Goal: Information Seeking & Learning: Find specific fact

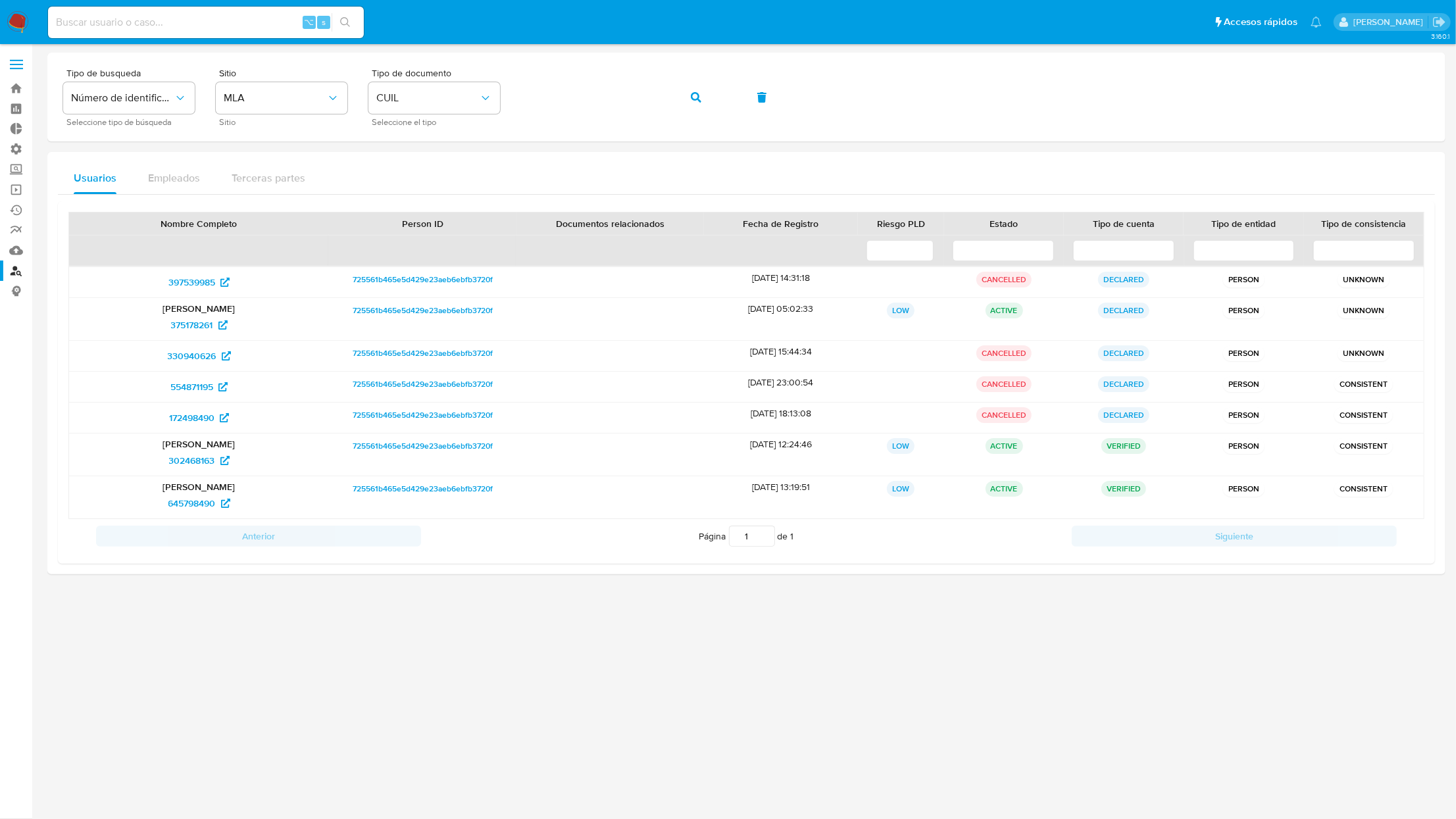
click at [37, 17] on nav "Pausado Ver notificaciones ⌥ s Accesos rápidos Presiona las siguientes teclas p…" at bounding box center [728, 22] width 1456 height 44
click at [18, 22] on img at bounding box center [17, 22] width 22 height 22
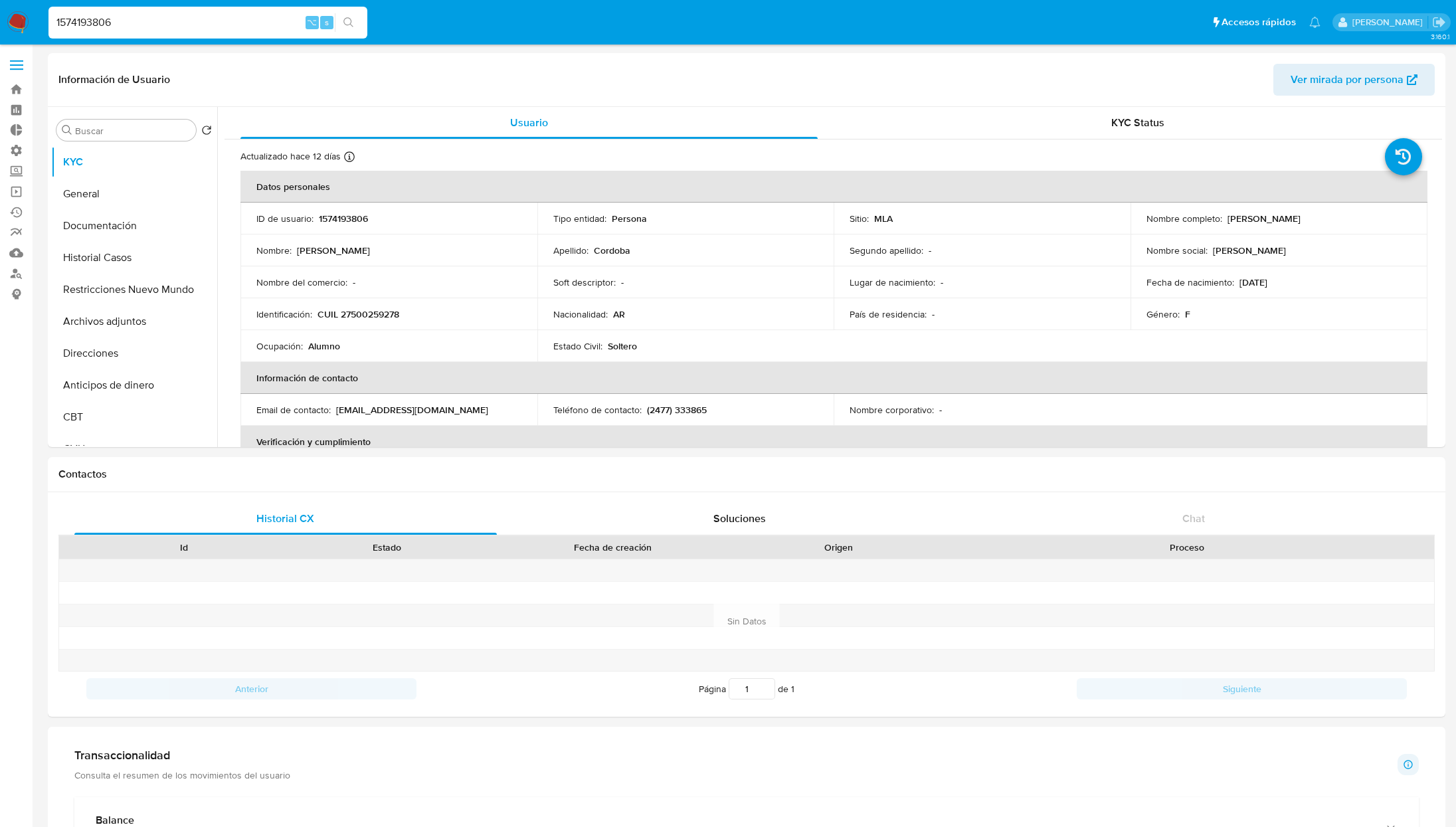
select select "10"
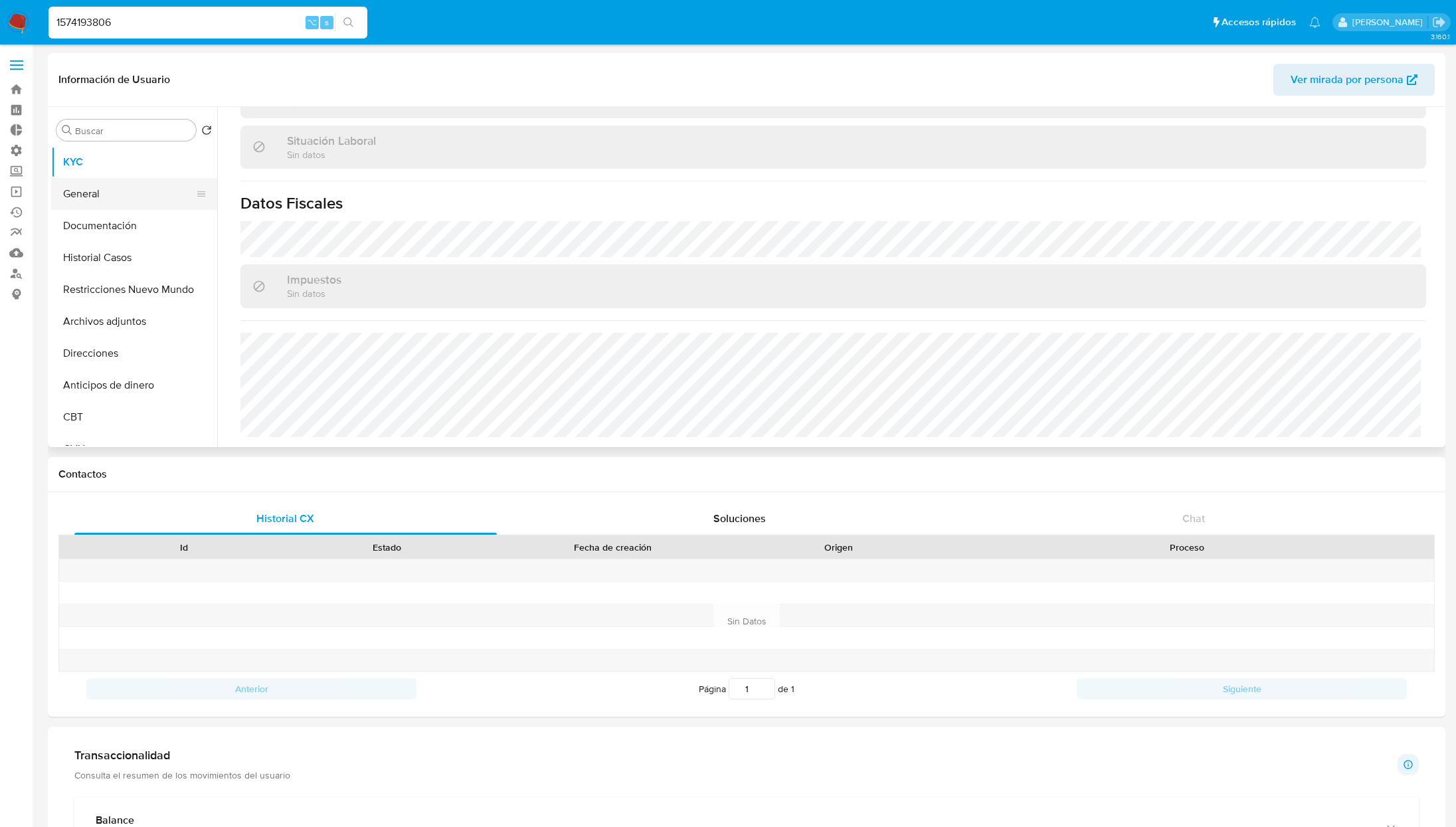
click at [100, 191] on button "General" at bounding box center [128, 194] width 155 height 32
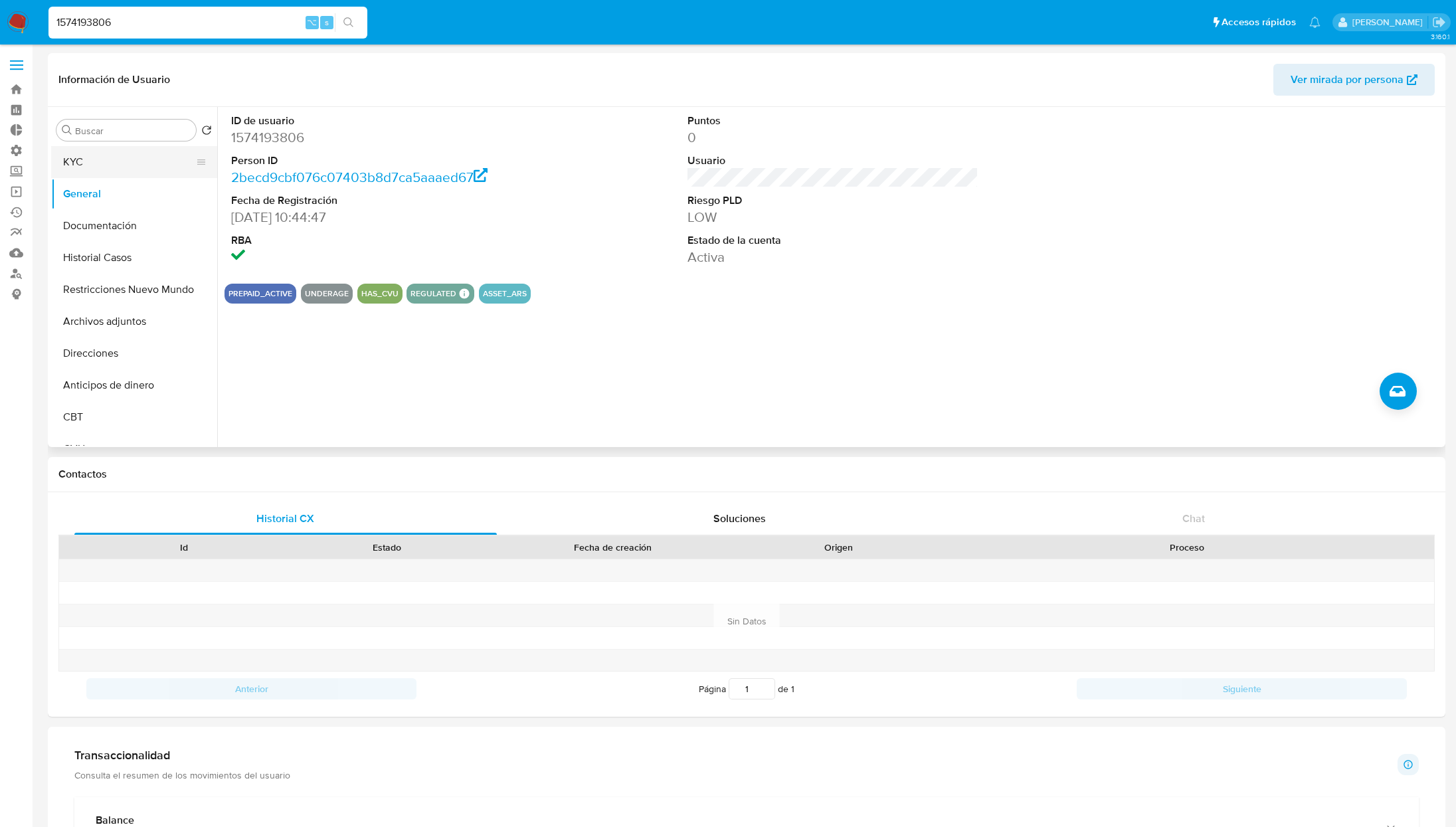
click at [103, 160] on button "KYC" at bounding box center [128, 162] width 155 height 32
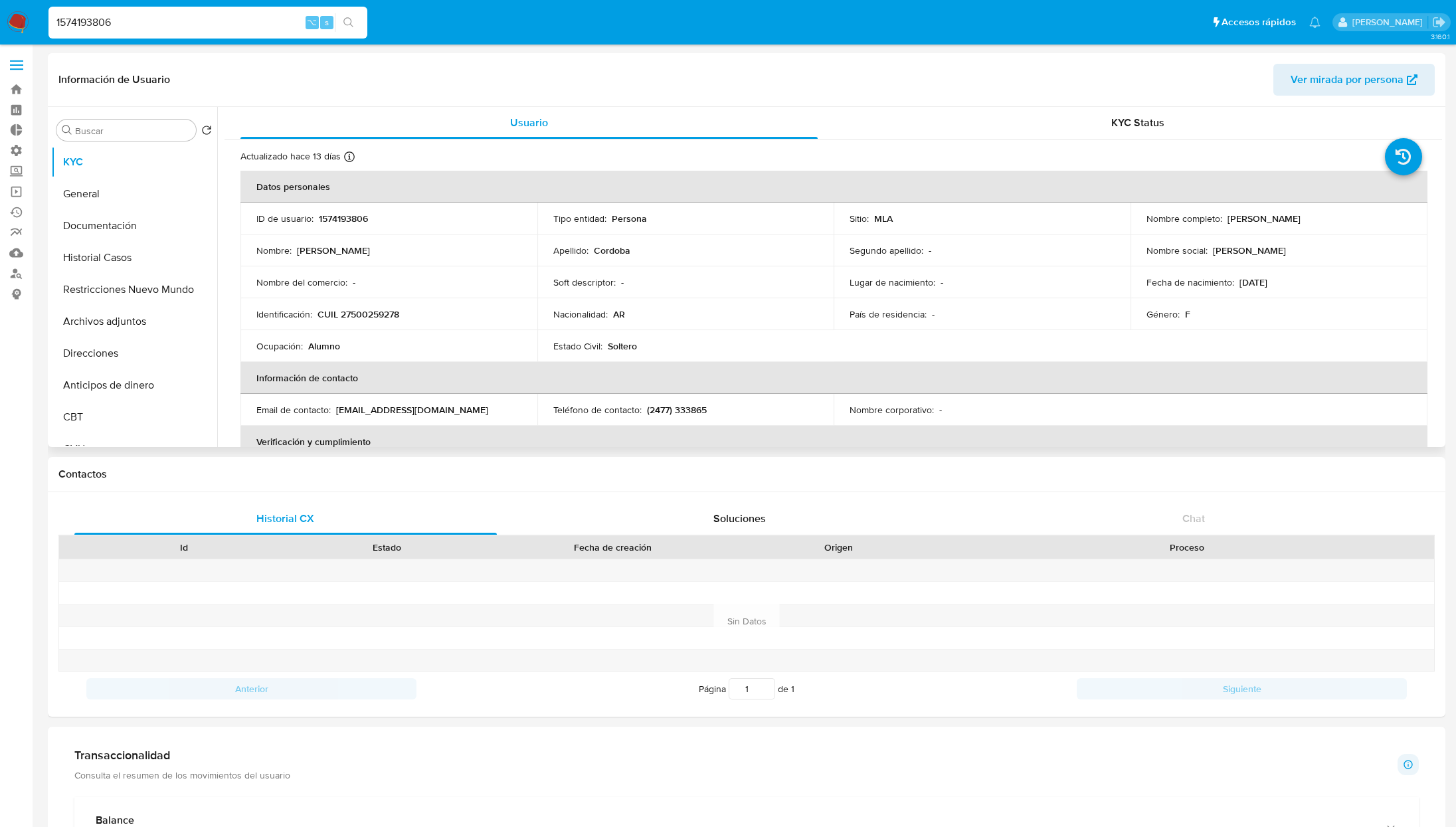
click at [813, 220] on div "Tipo entidad : Persona" at bounding box center [686, 218] width 265 height 12
click at [684, 283] on div "Soft descriptor : -" at bounding box center [686, 282] width 265 height 12
click at [576, 254] on p "Apellido :" at bounding box center [571, 250] width 35 height 12
click at [623, 250] on p "Cordoba" at bounding box center [612, 250] width 37 height 12
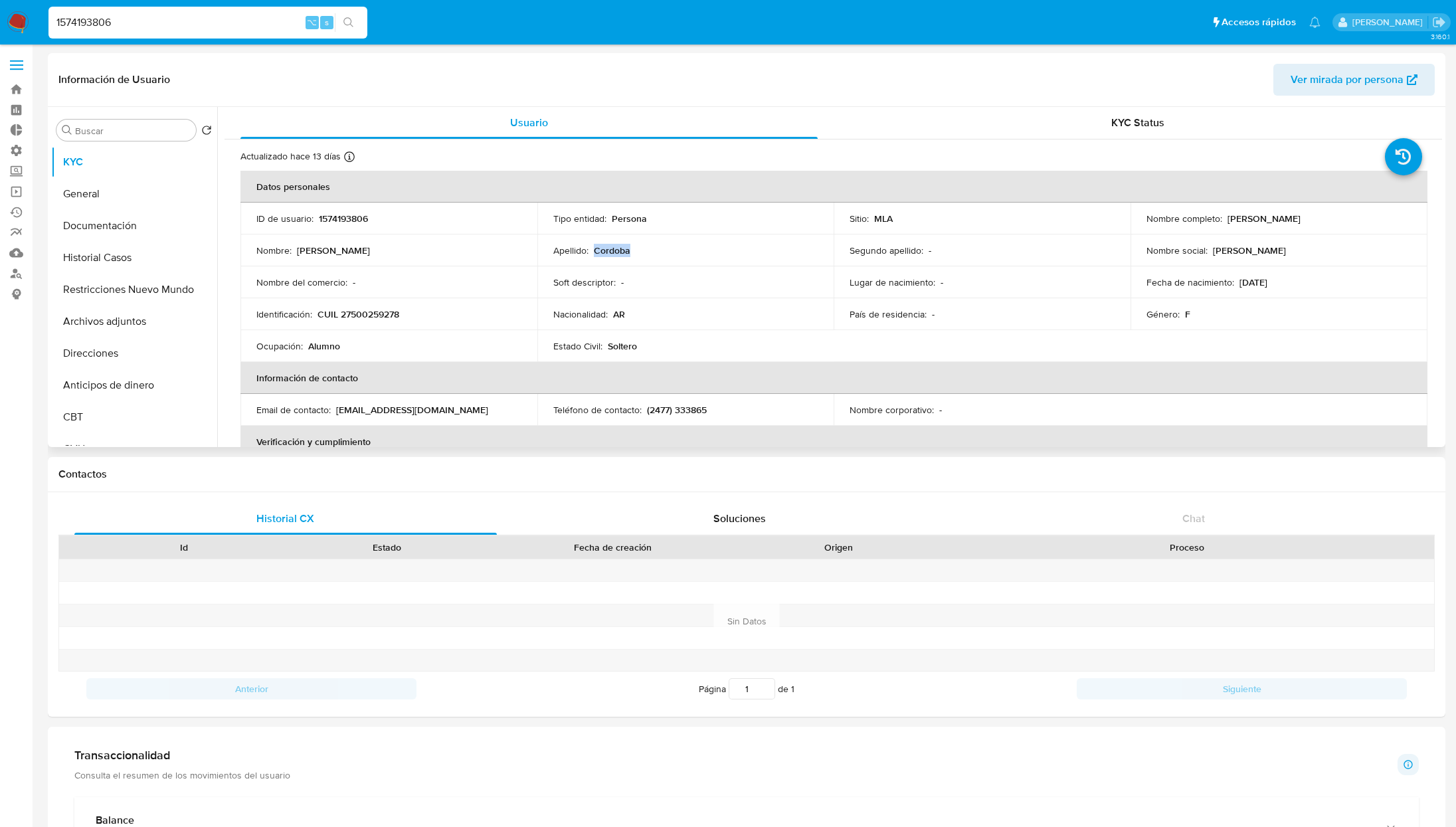
click at [1239, 217] on p "Mora Cordoba" at bounding box center [1264, 218] width 73 height 12
click at [194, 35] on div "1574193806 ⌥ s" at bounding box center [208, 23] width 319 height 32
click at [171, 15] on input "1574193806" at bounding box center [208, 23] width 319 height 18
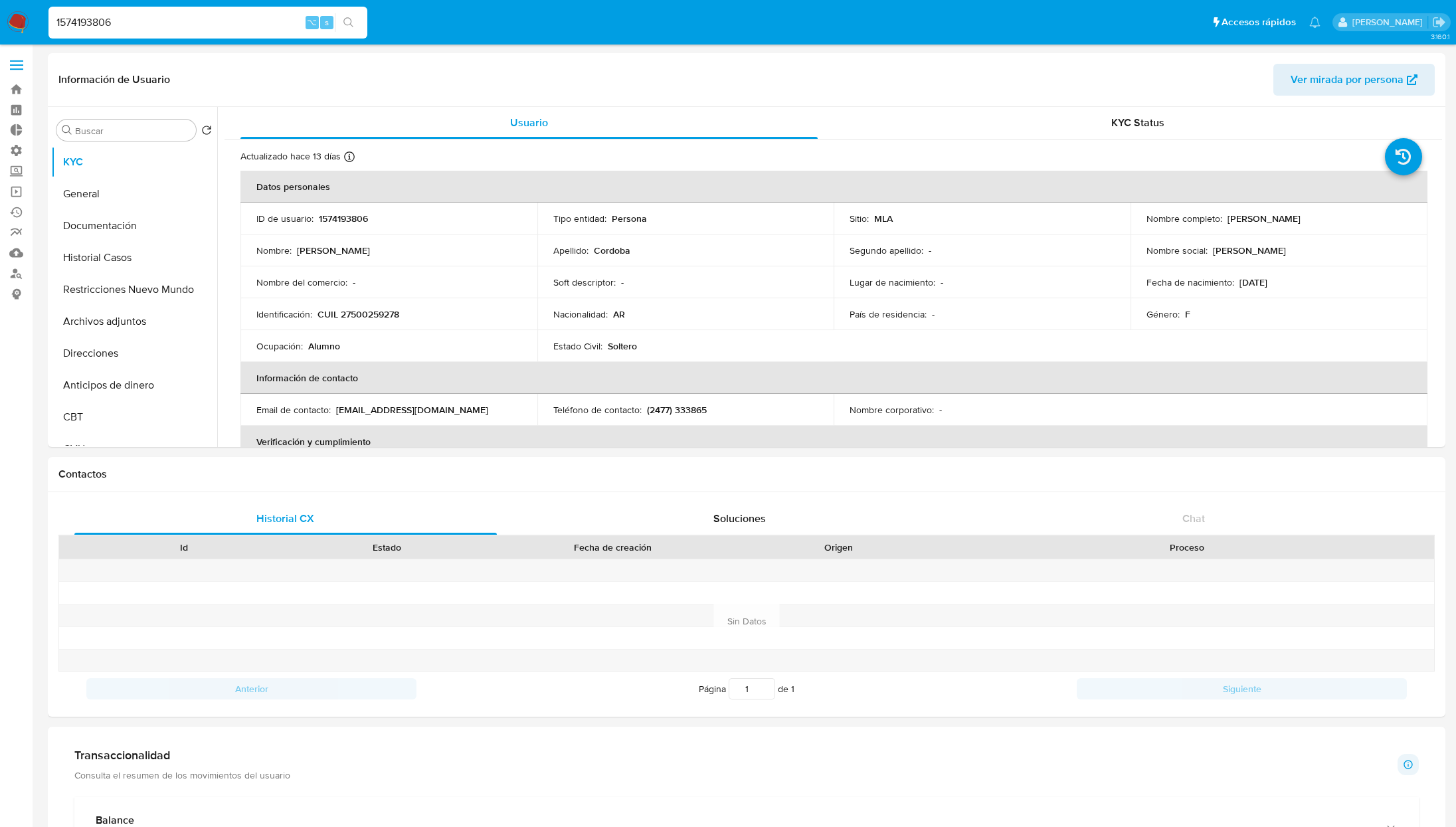
paste input "2464730442"
type input "2464730442"
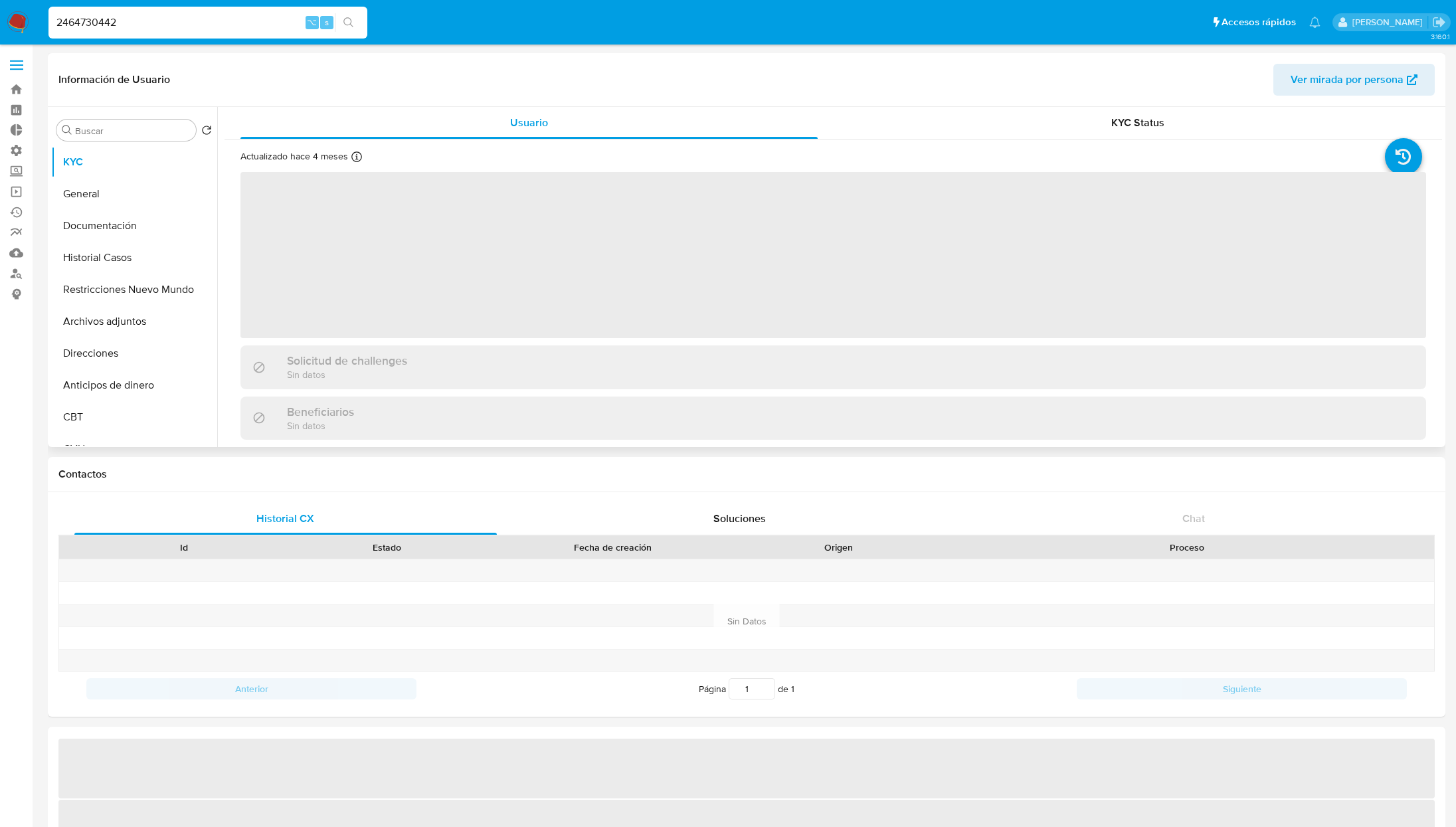
select select "10"
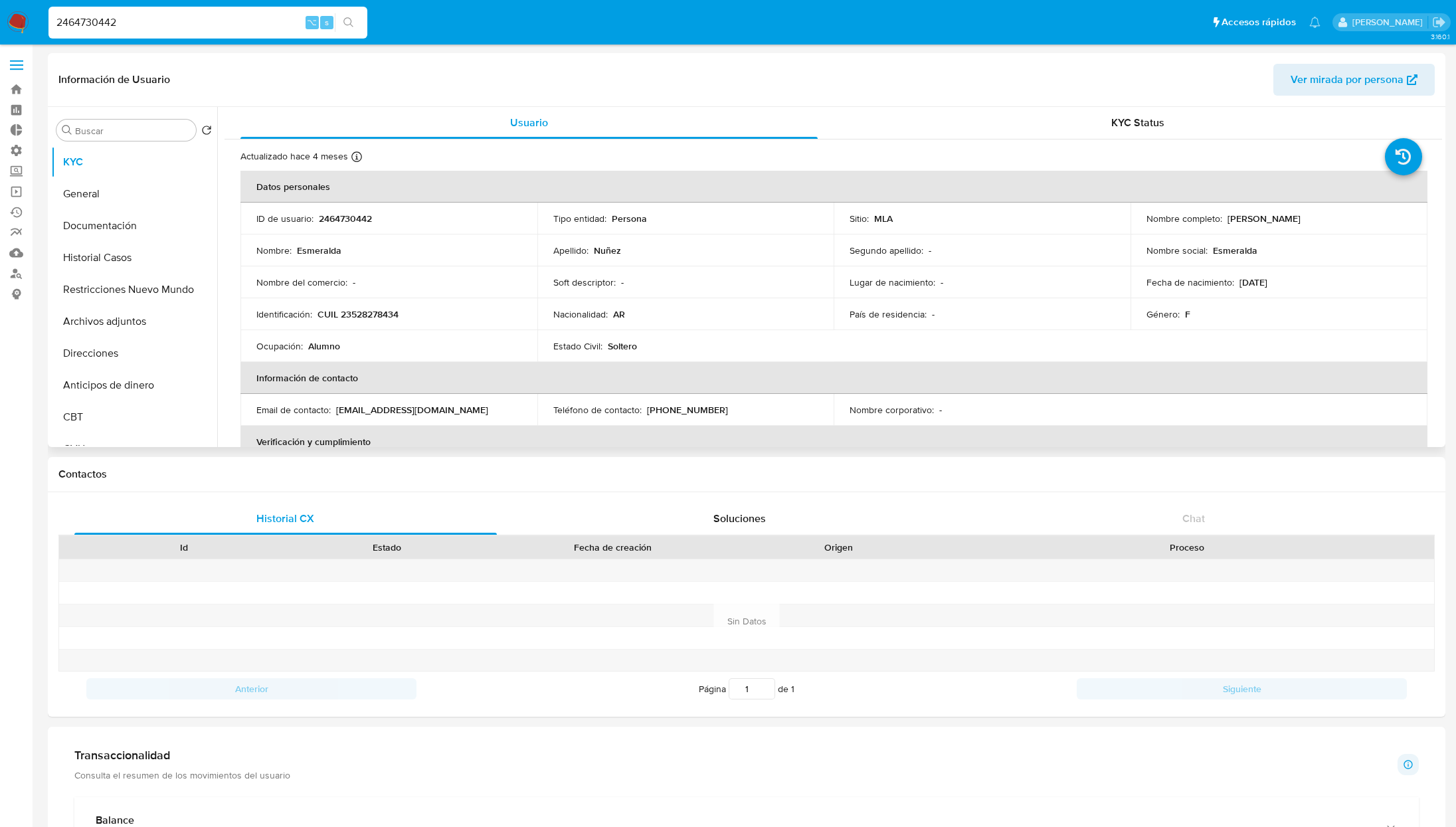
drag, startPoint x: 1222, startPoint y: 218, endPoint x: 1334, endPoint y: 221, distance: 112.0
click at [1334, 221] on div "Nombre completo : Esmeralda Nuñez" at bounding box center [1280, 218] width 265 height 12
copy div "Esmeralda Nuñez"
click at [354, 308] on p "CUIL 23528278434" at bounding box center [358, 314] width 81 height 12
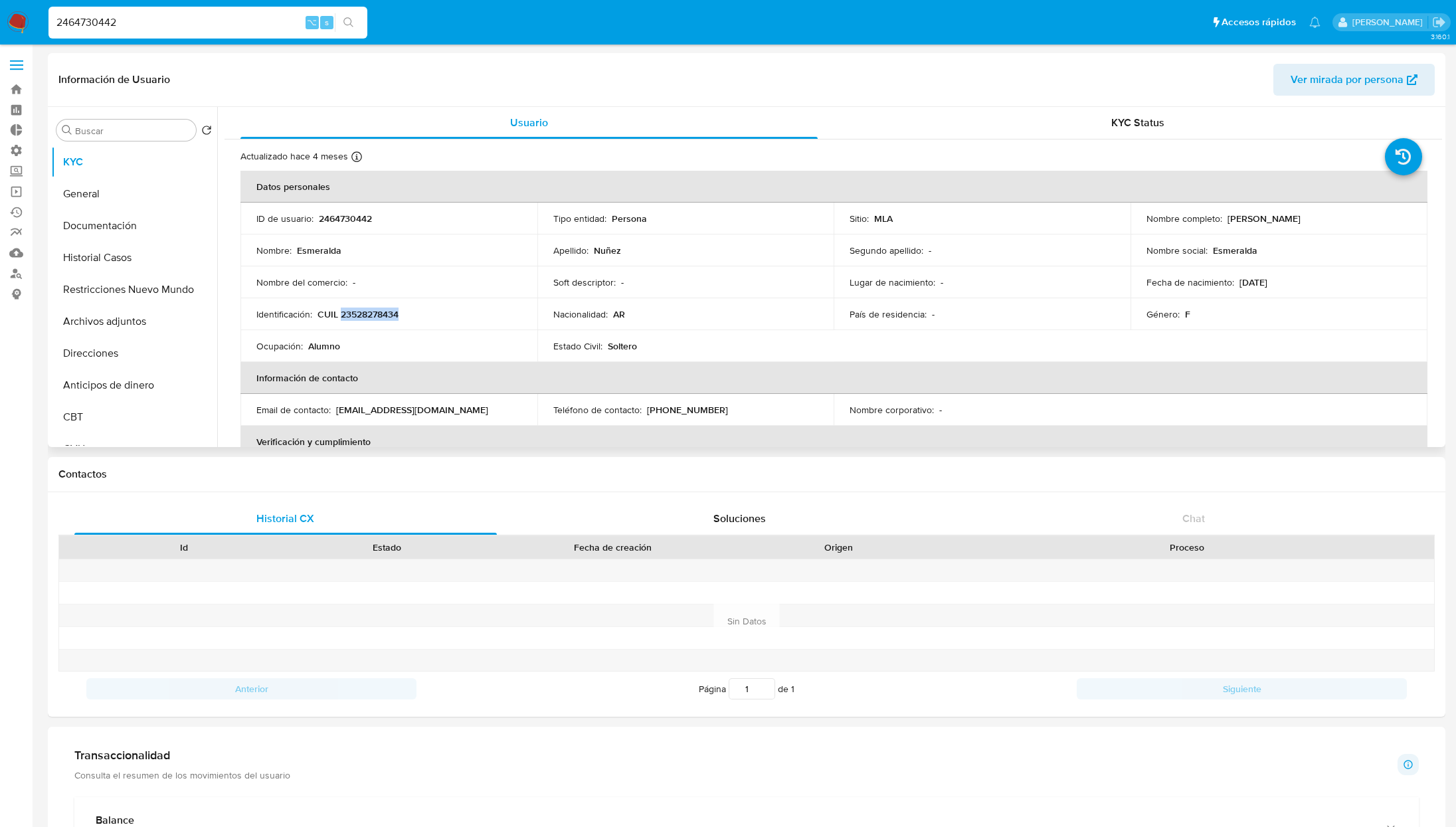
click at [343, 313] on p "CUIL 23528278434" at bounding box center [358, 314] width 81 height 12
drag, startPoint x: 320, startPoint y: 314, endPoint x: 413, endPoint y: 316, distance: 93.0
click at [413, 316] on div "Identificación : CUIL 23528278434" at bounding box center [389, 314] width 265 height 12
copy p "CUIL 23528278434"
click at [1268, 283] on p "09/11/2012" at bounding box center [1253, 282] width 28 height 12
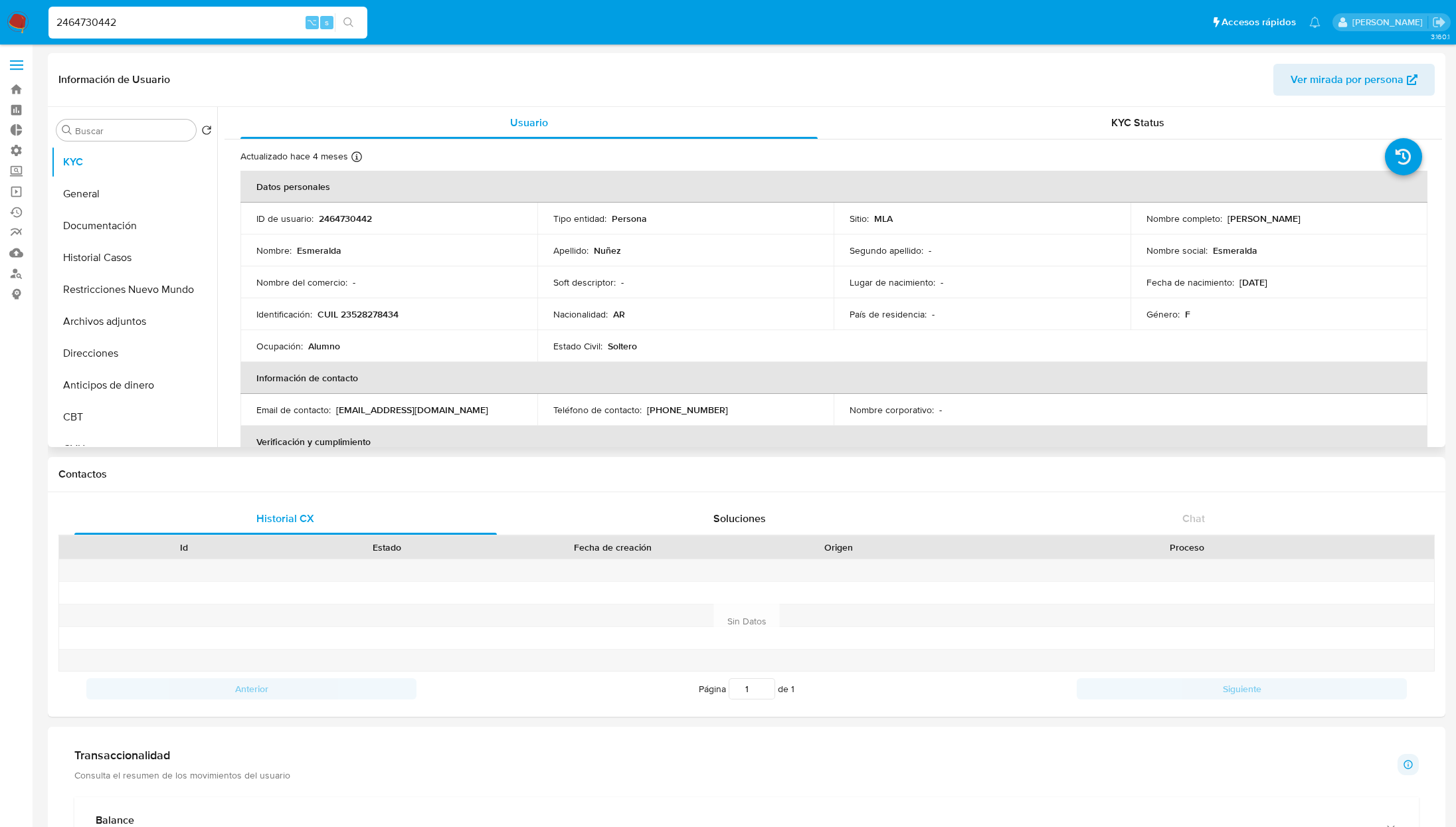
click at [1268, 283] on p "09/11/2012" at bounding box center [1253, 282] width 28 height 12
click at [1283, 284] on div "Fecha de nacimiento : 09/11/2012" at bounding box center [1280, 282] width 265 height 12
drag, startPoint x: 1273, startPoint y: 281, endPoint x: 1234, endPoint y: 283, distance: 39.1
click at [1234, 283] on div "Fecha de nacimiento : 09/11/2012" at bounding box center [1280, 282] width 265 height 12
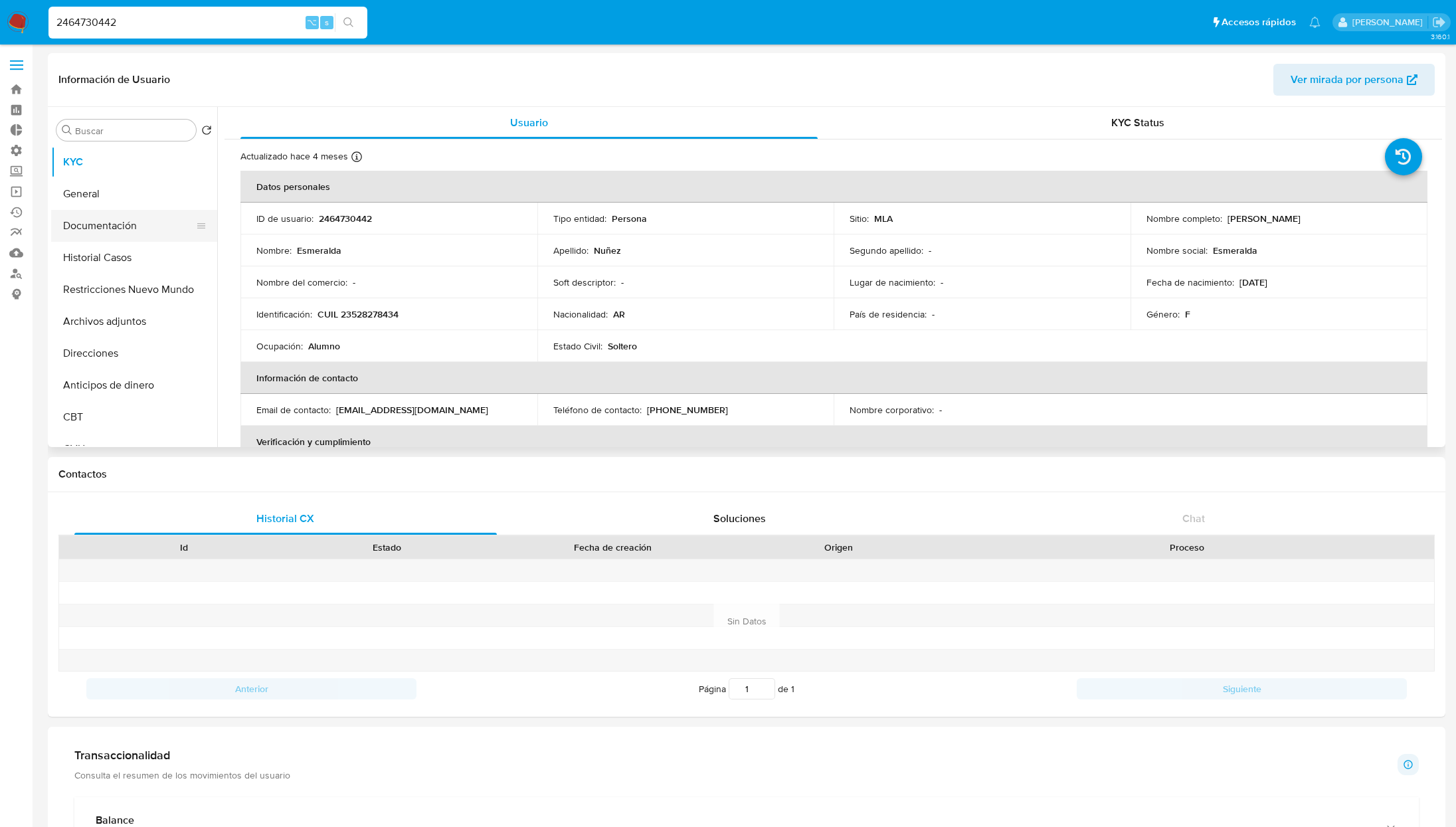
copy p "09/11/2012"
click at [130, 364] on button "Direcciones" at bounding box center [128, 353] width 155 height 32
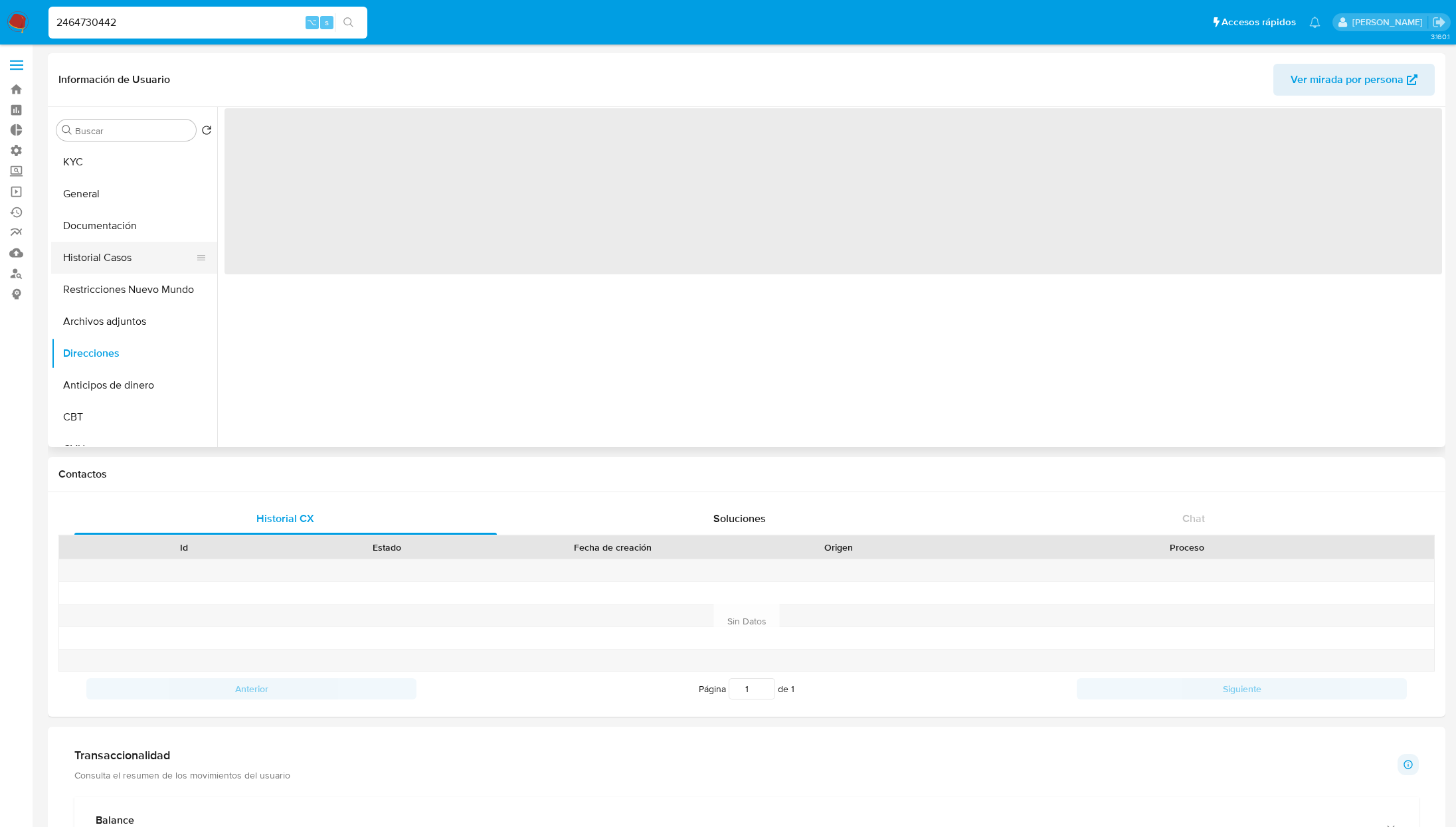
click at [115, 265] on button "Historial Casos" at bounding box center [128, 258] width 155 height 32
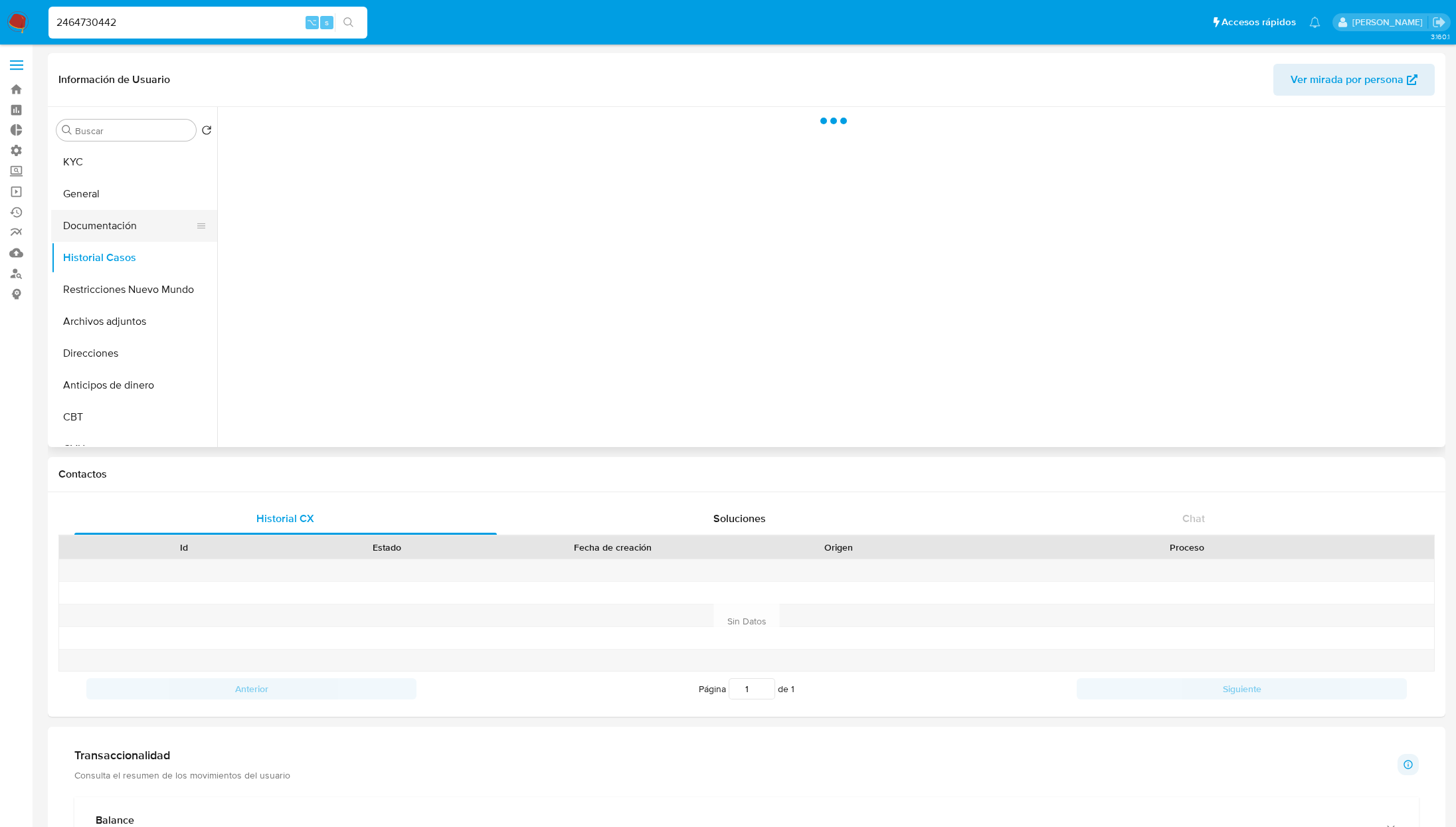
click at [119, 237] on button "Documentación" at bounding box center [128, 226] width 155 height 32
click at [396, 151] on span "Usuario" at bounding box center [376, 139] width 304 height 32
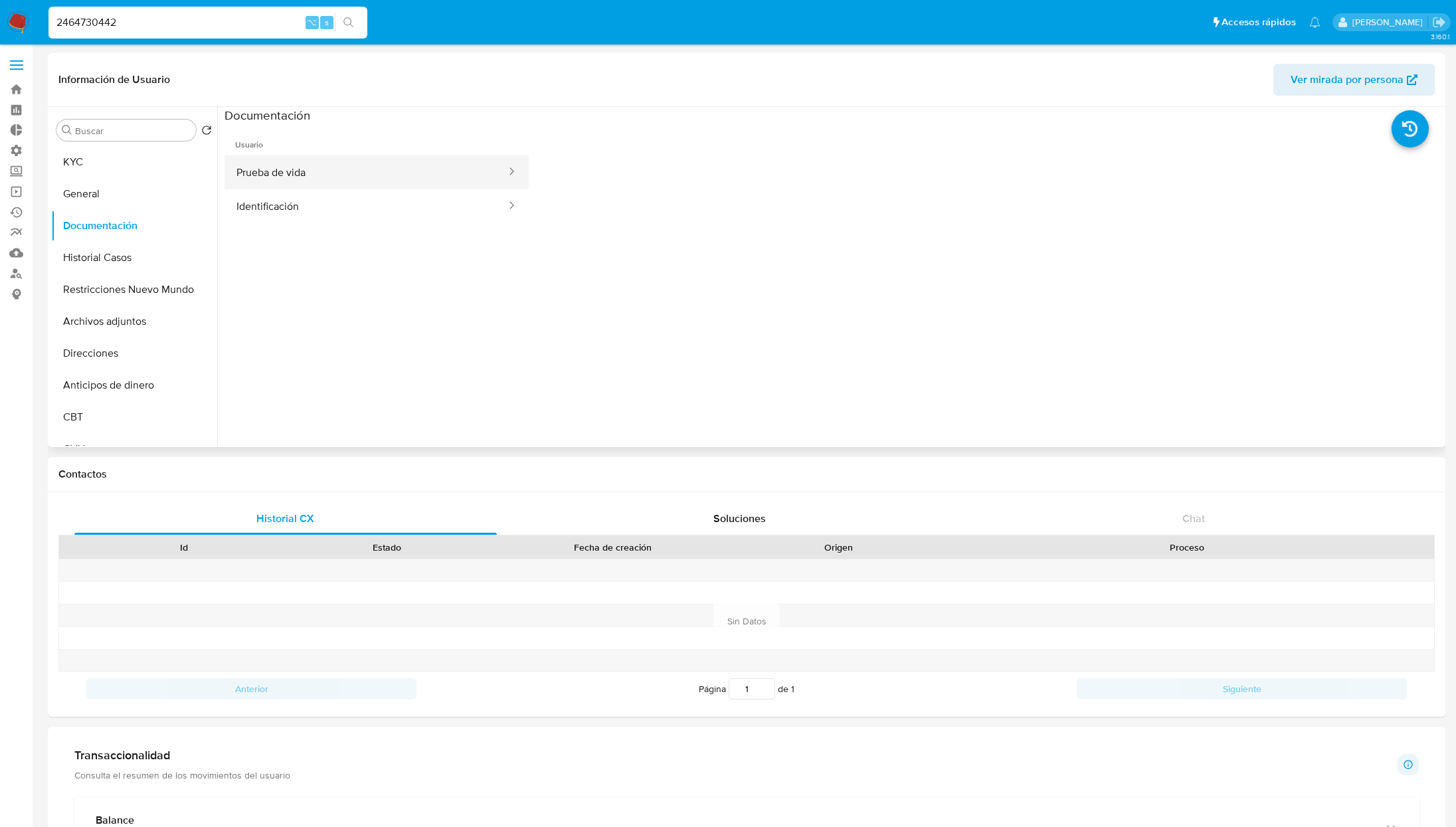
click at [390, 173] on button "Prueba de vida" at bounding box center [365, 172] width 283 height 34
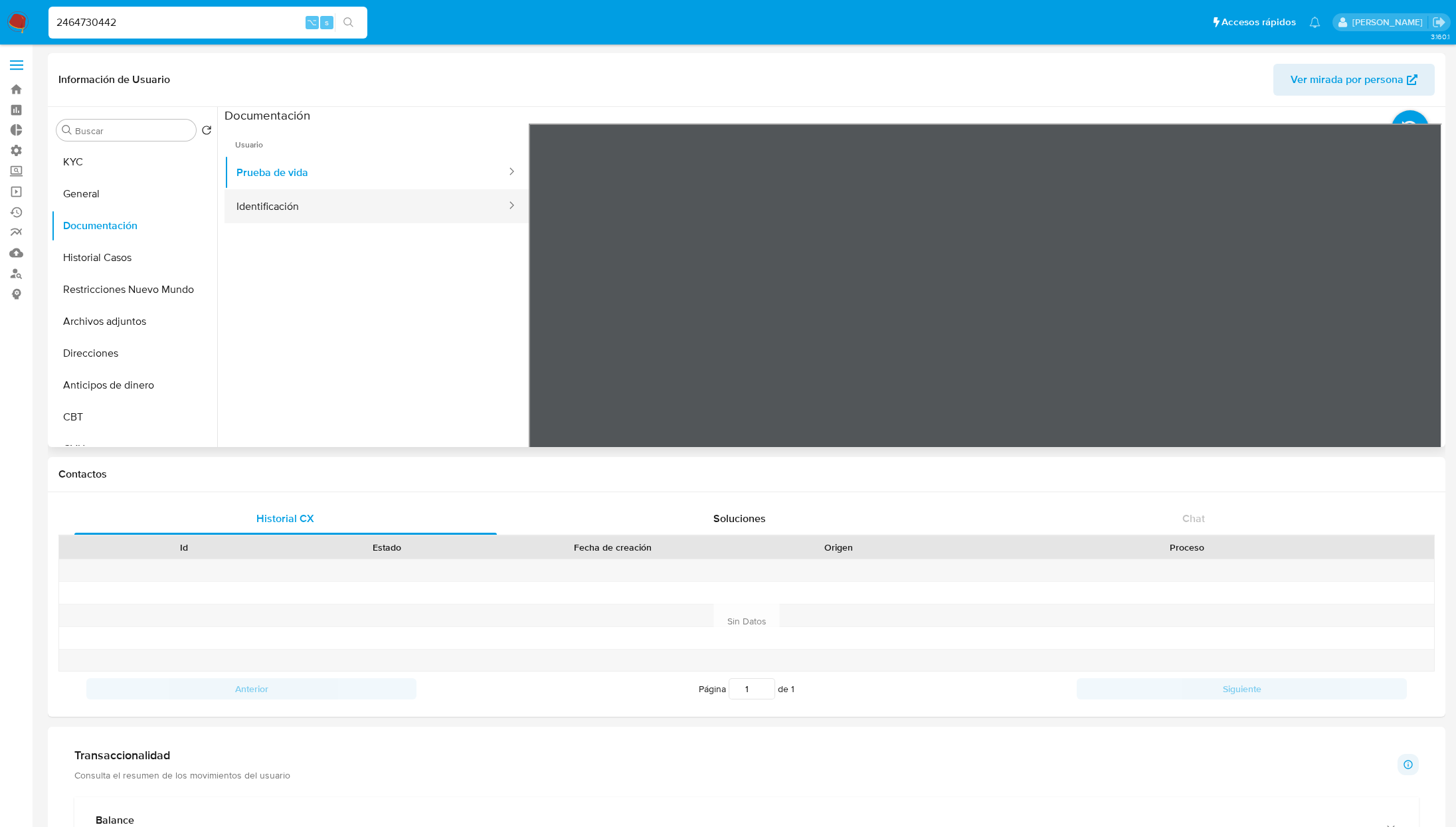
click at [321, 212] on button "Identificación" at bounding box center [365, 206] width 283 height 34
click at [89, 166] on button "KYC" at bounding box center [128, 162] width 155 height 32
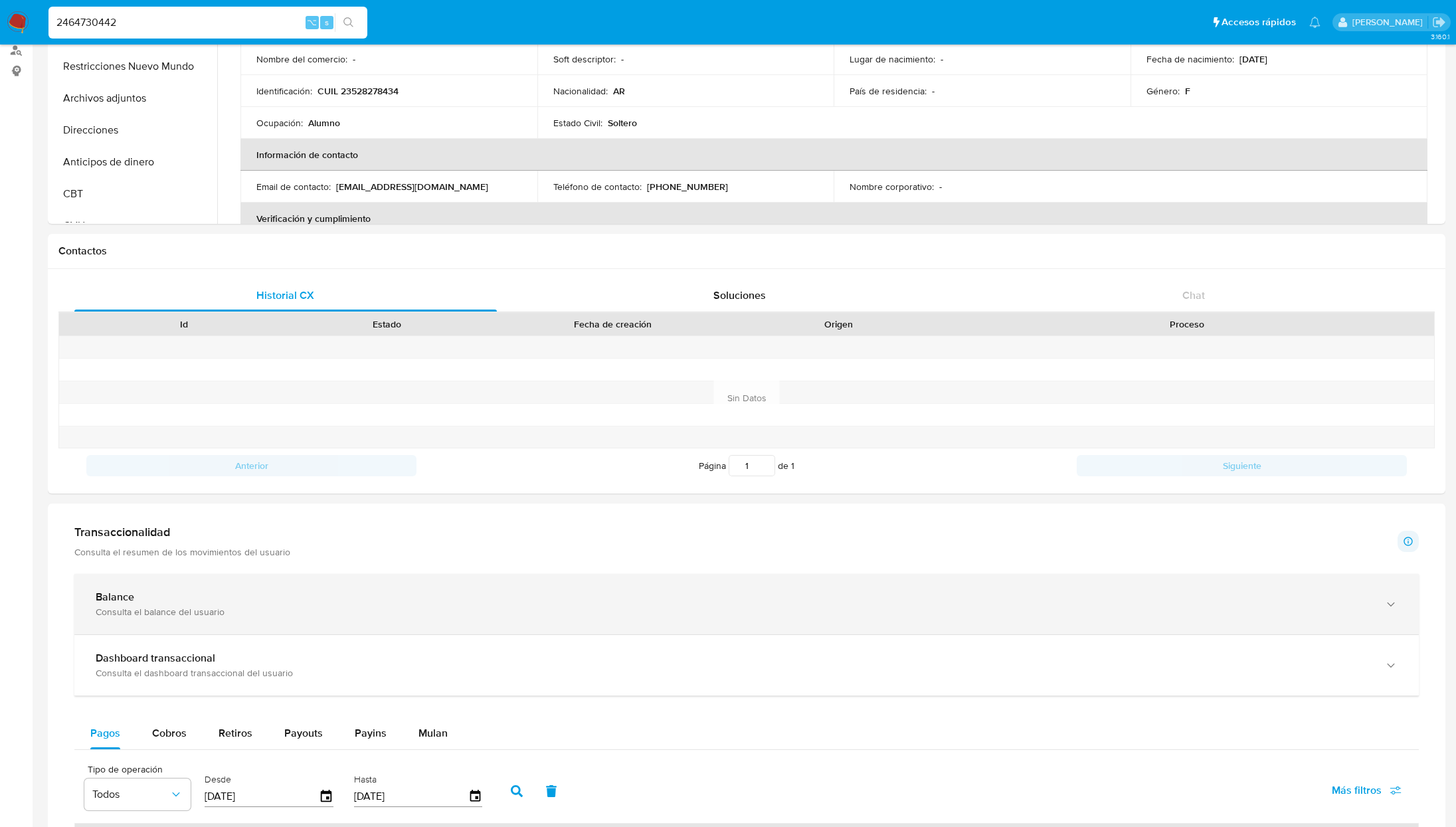
scroll to position [227, 0]
click at [186, 596] on div "Balance" at bounding box center [733, 594] width 1275 height 13
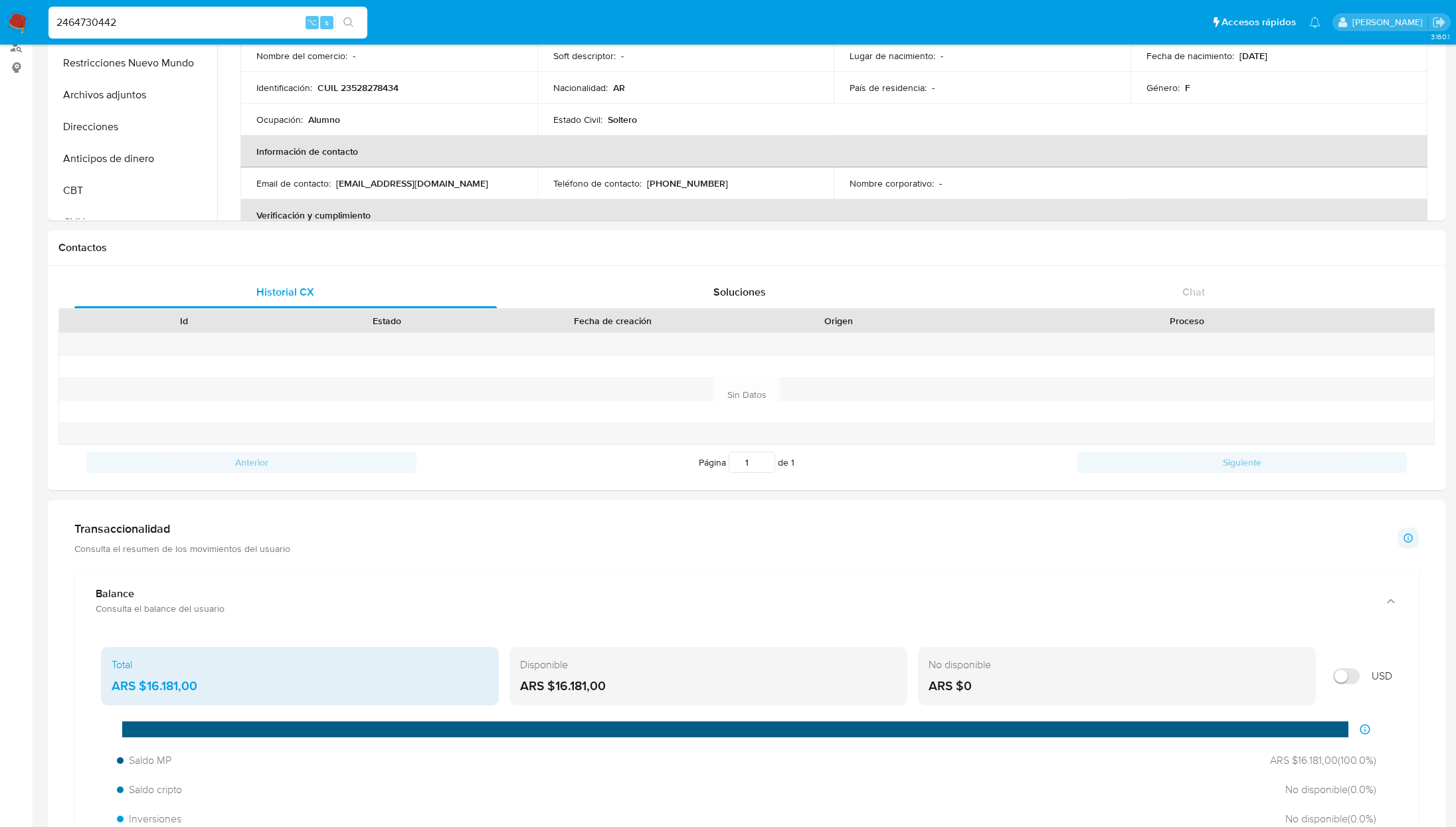
click at [233, 547] on p "Consulta el resumen de los movimientos del usuario" at bounding box center [182, 548] width 216 height 12
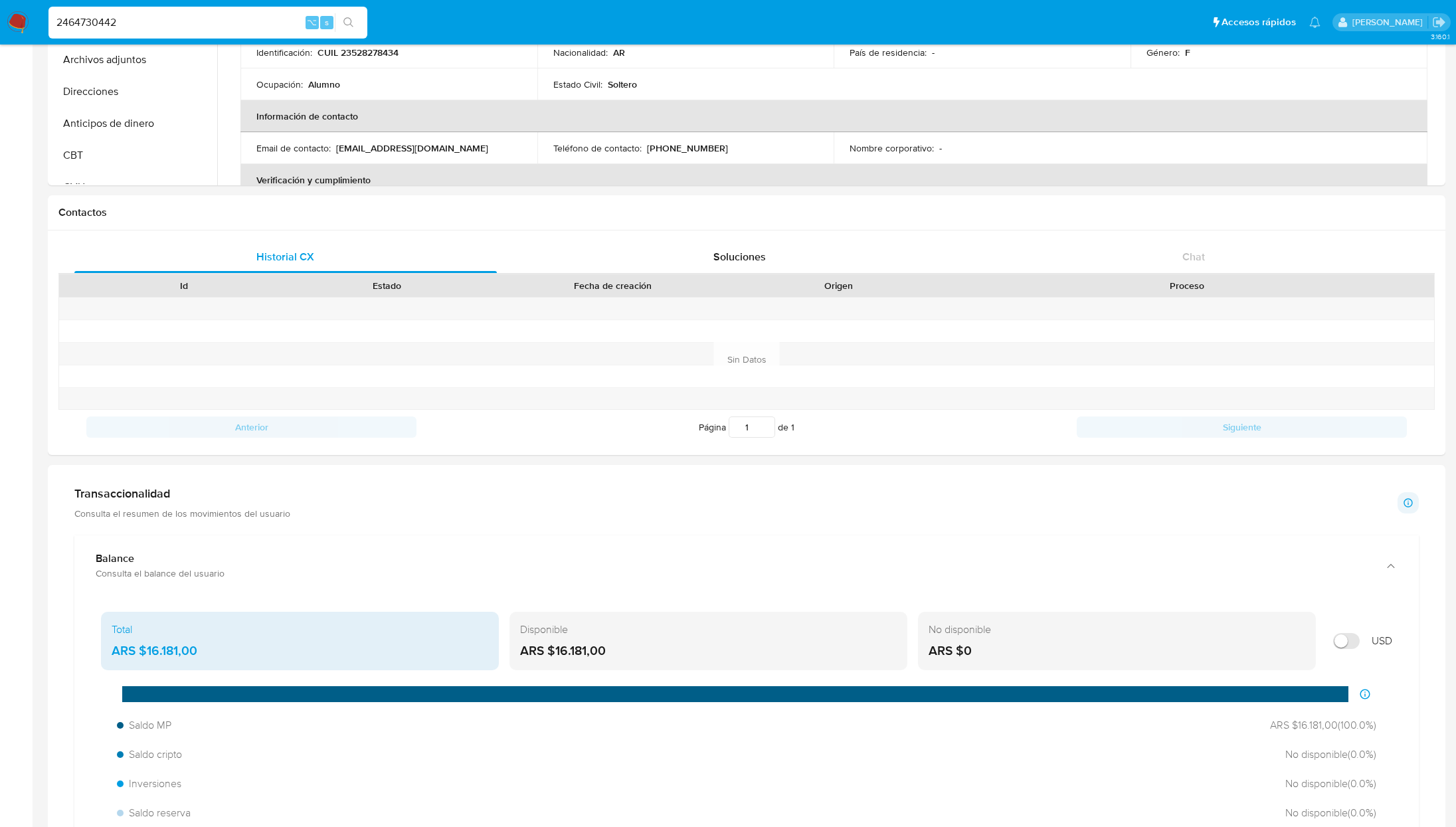
scroll to position [260, 0]
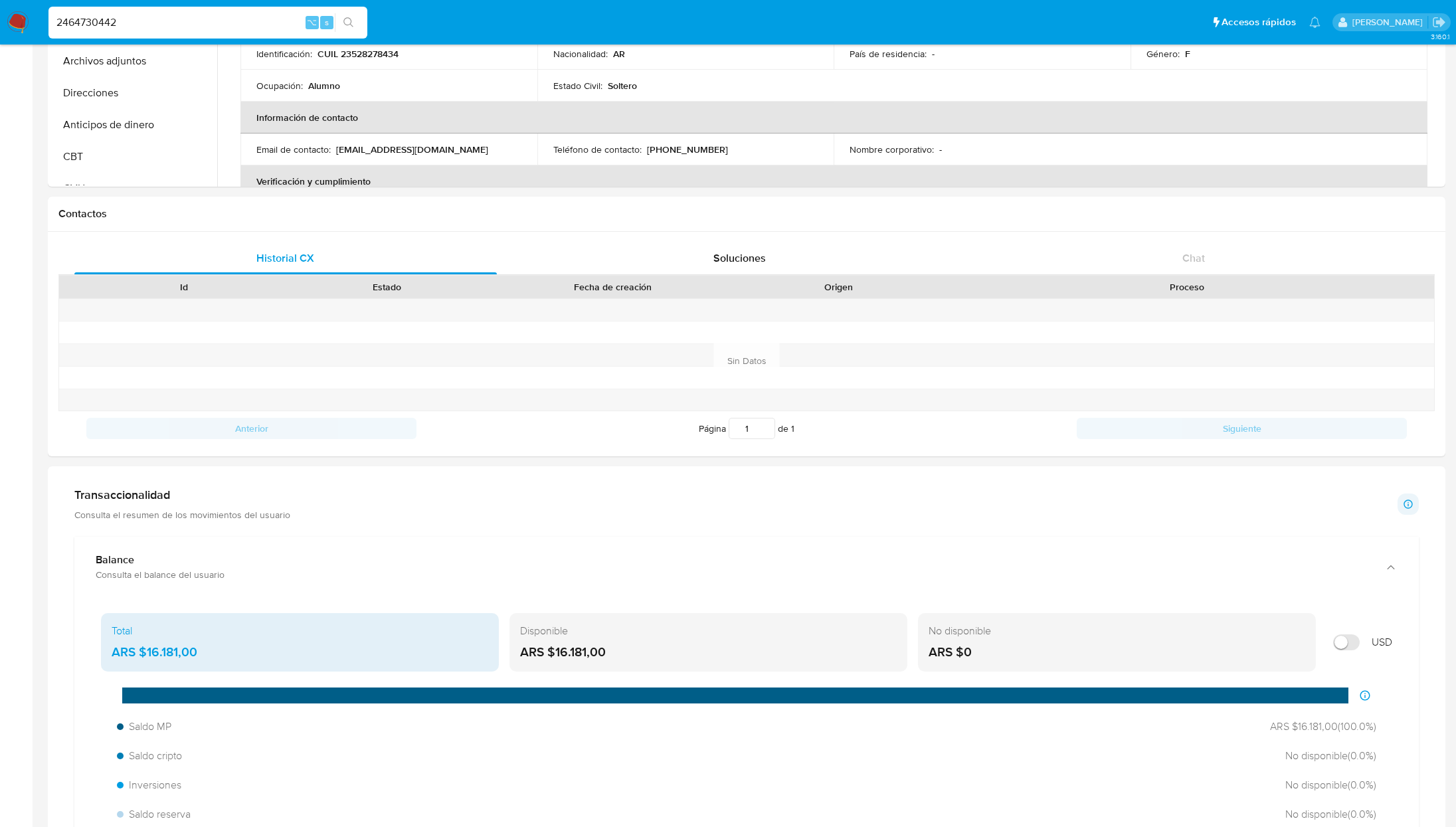
drag, startPoint x: 636, startPoint y: 655, endPoint x: 511, endPoint y: 628, distance: 127.9
click at [511, 628] on div "Disponible ARS $16.181,00" at bounding box center [709, 642] width 398 height 59
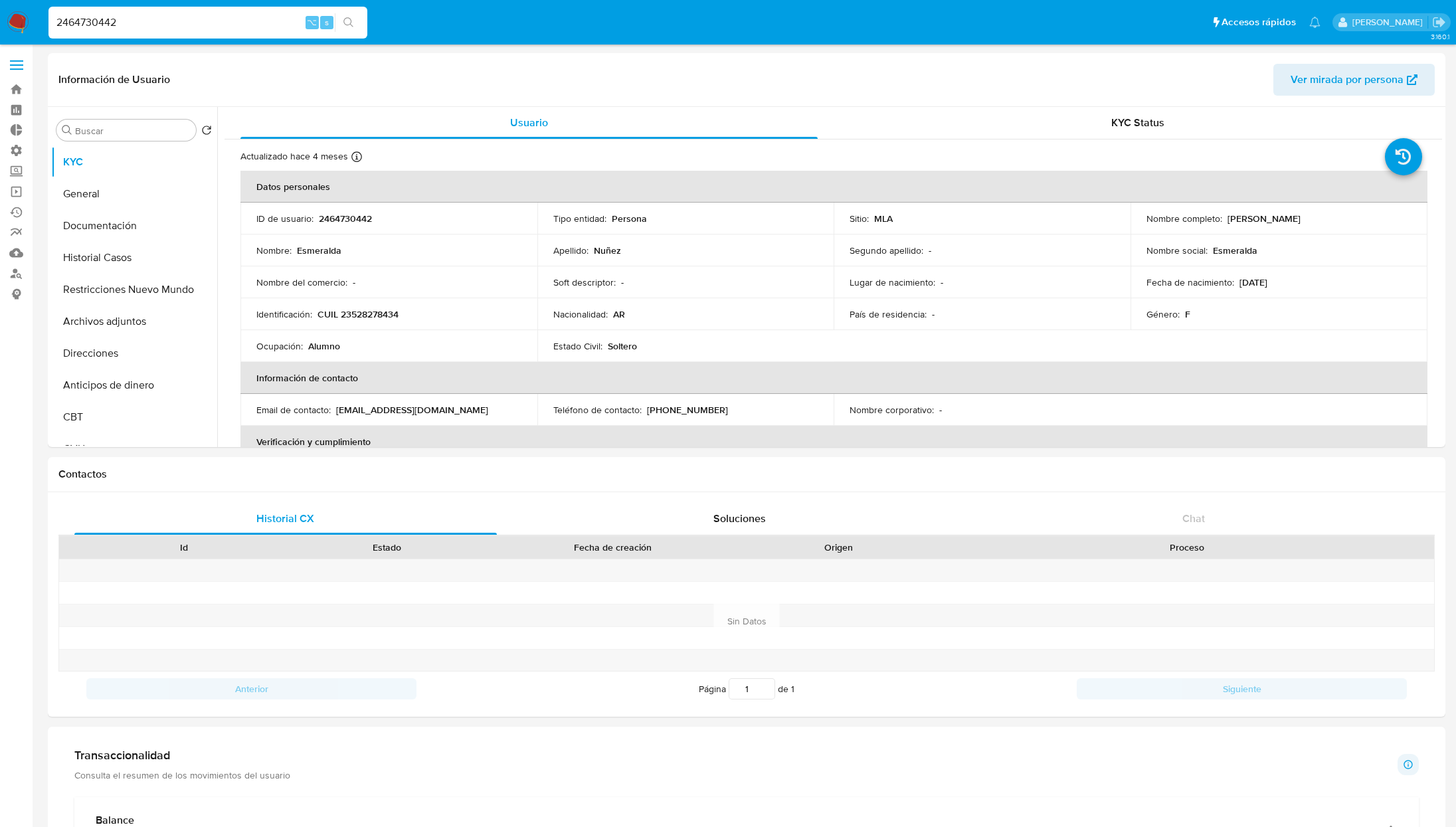
scroll to position [688, 0]
click at [125, 427] on button "Aprobadores" at bounding box center [128, 431] width 155 height 32
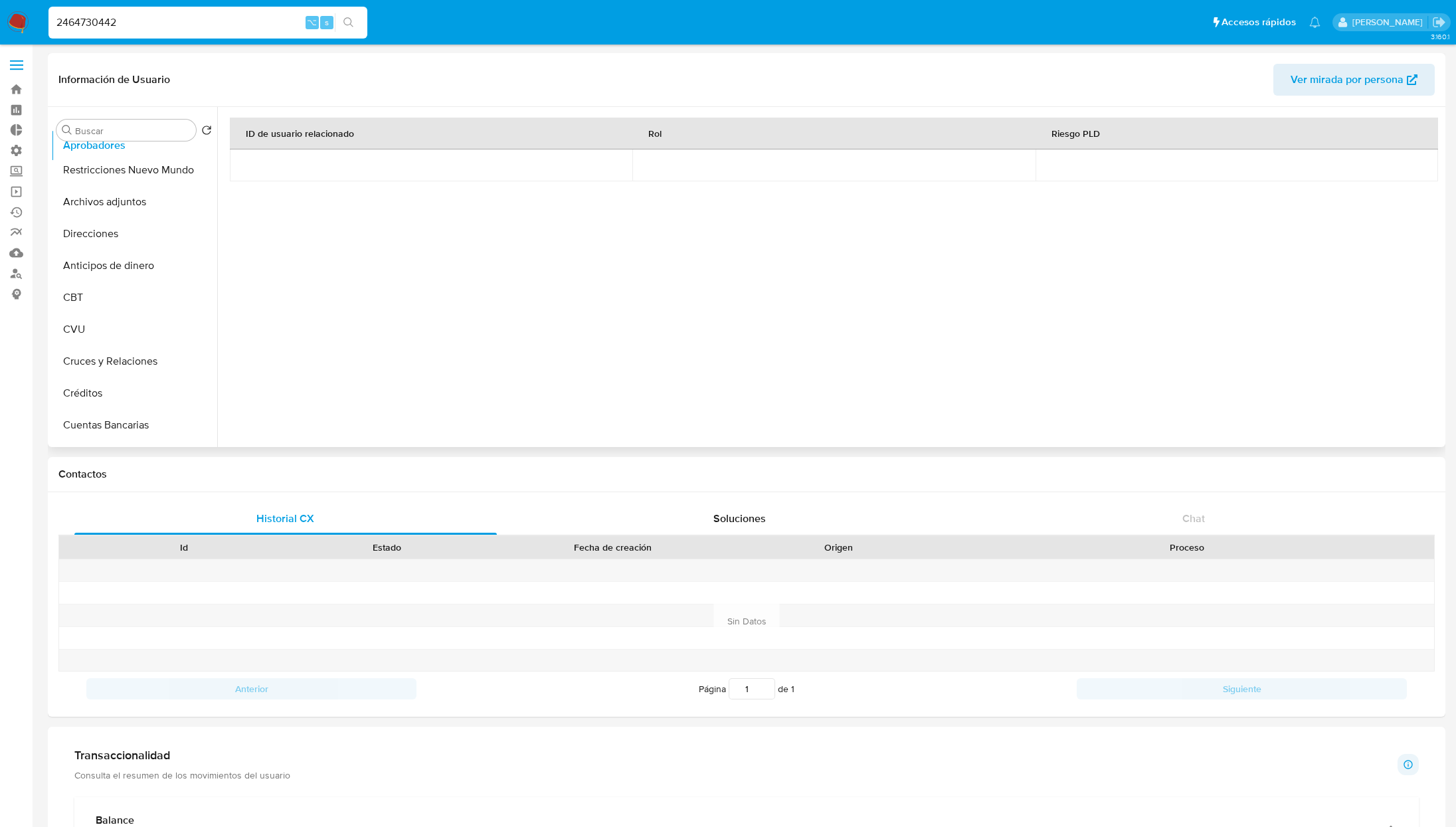
scroll to position [0, 0]
drag, startPoint x: 196, startPoint y: 431, endPoint x: 208, endPoint y: 165, distance: 266.3
click at [208, 165] on ul "KYC General Documentación Historial Casos Restricciones Nuevo Mundo Archivos ad…" at bounding box center [134, 296] width 166 height 300
click at [128, 166] on button "Aprobadores" at bounding box center [128, 162] width 155 height 32
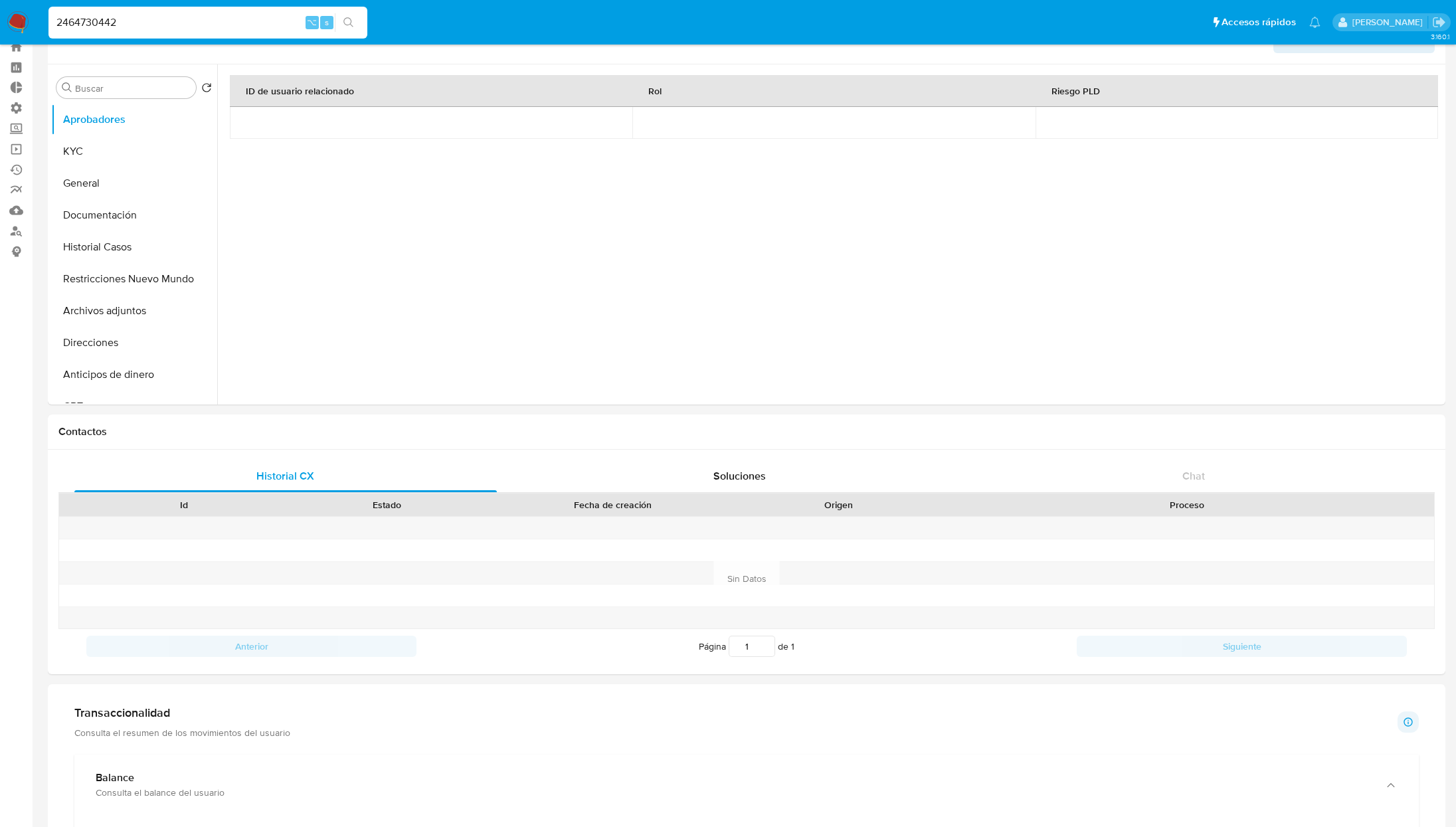
scroll to position [54, 0]
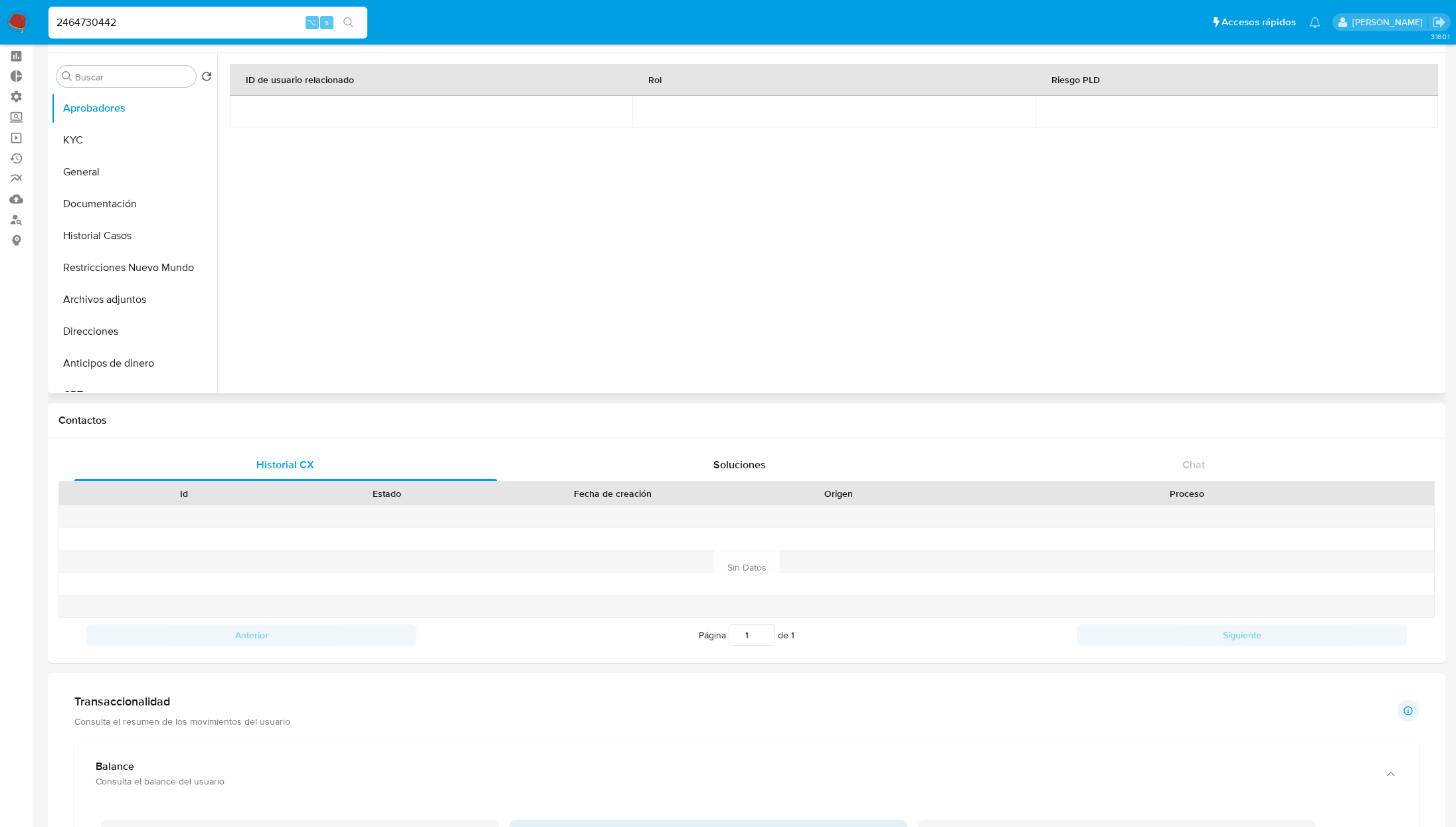
click at [317, 381] on div at bounding box center [830, 222] width 1225 height 340
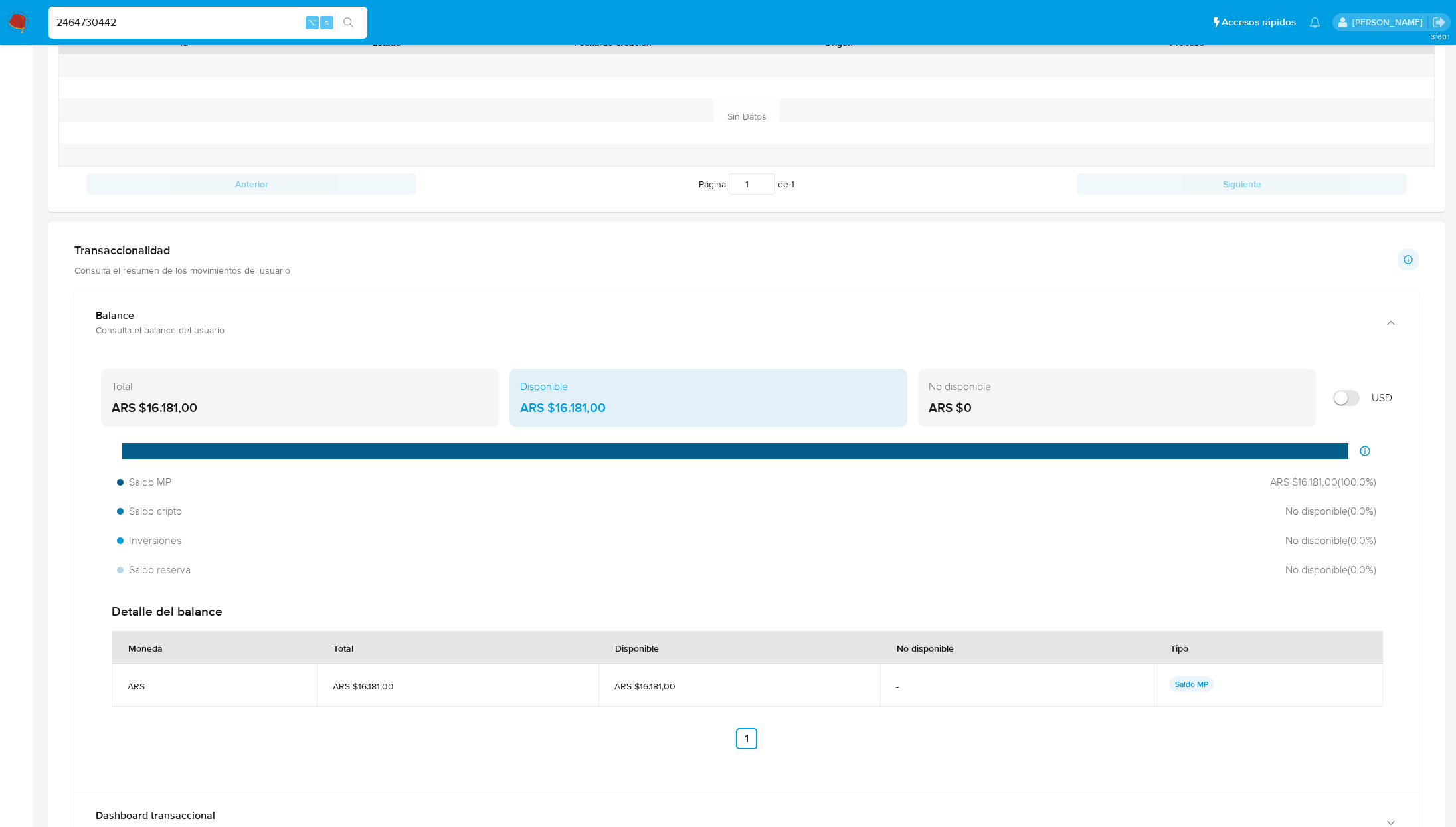
scroll to position [521, 0]
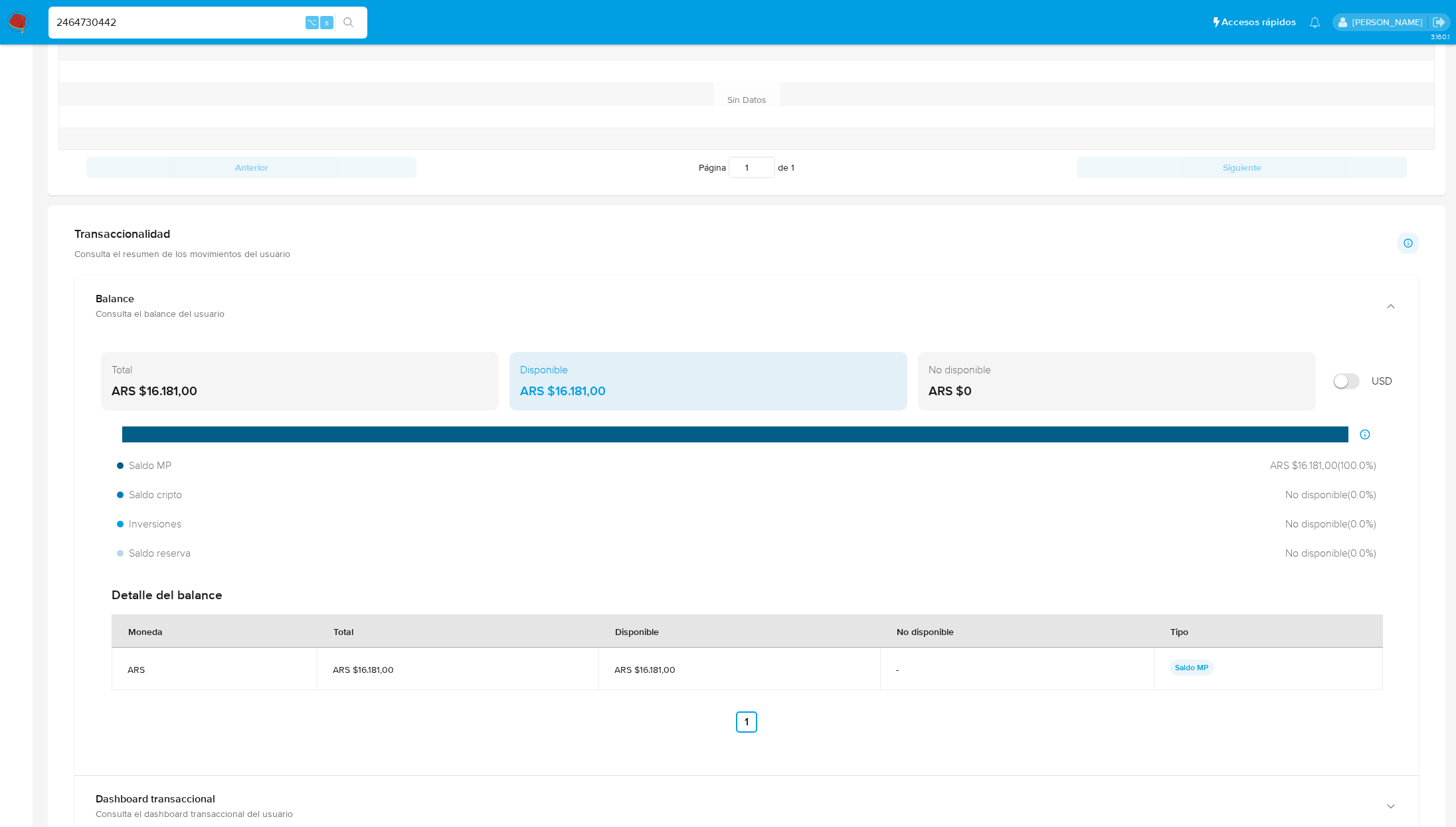
click at [1350, 390] on input "Mostrar en USD" at bounding box center [1347, 381] width 27 height 16
checkbox input "true"
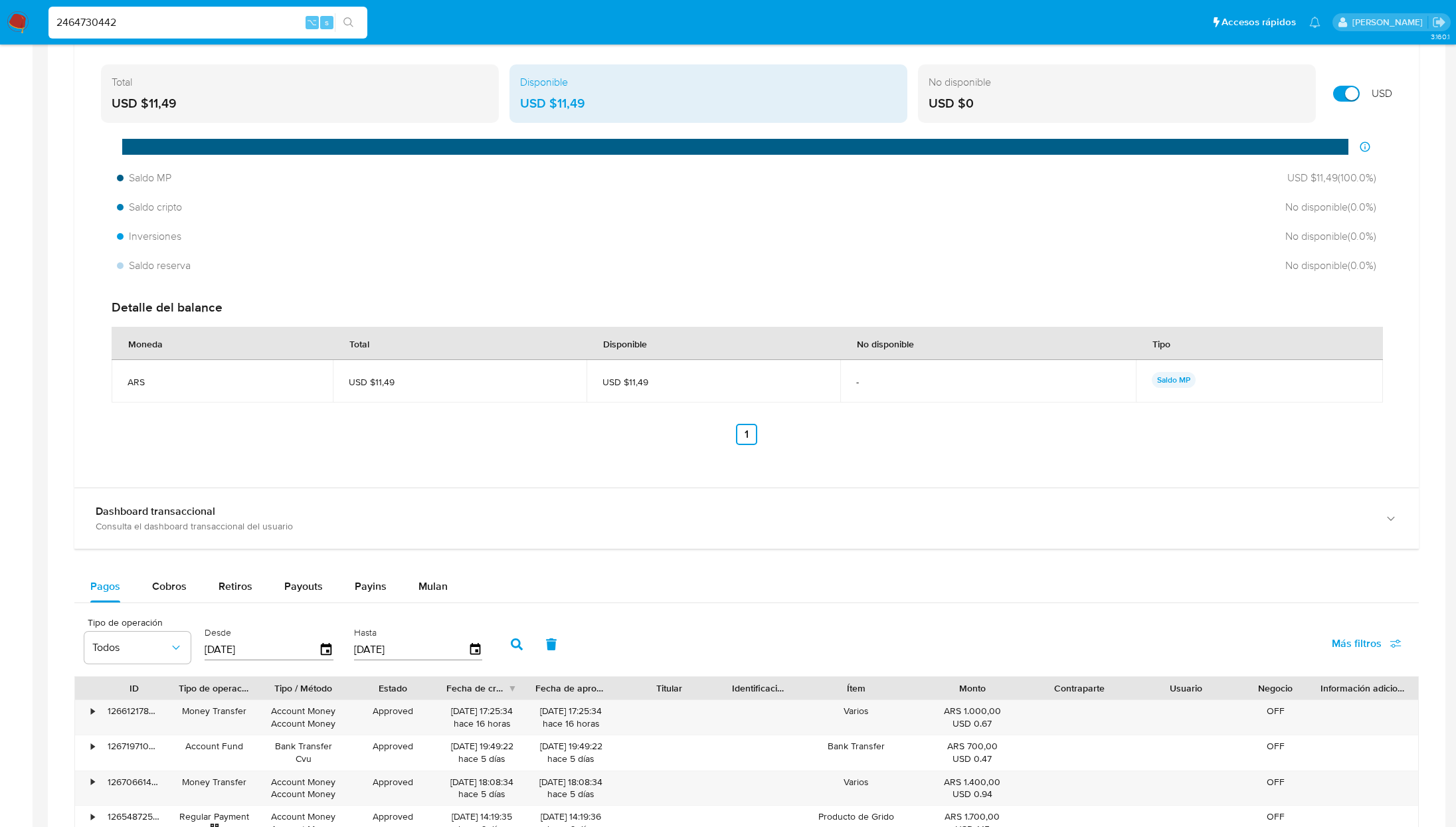
scroll to position [1128, 0]
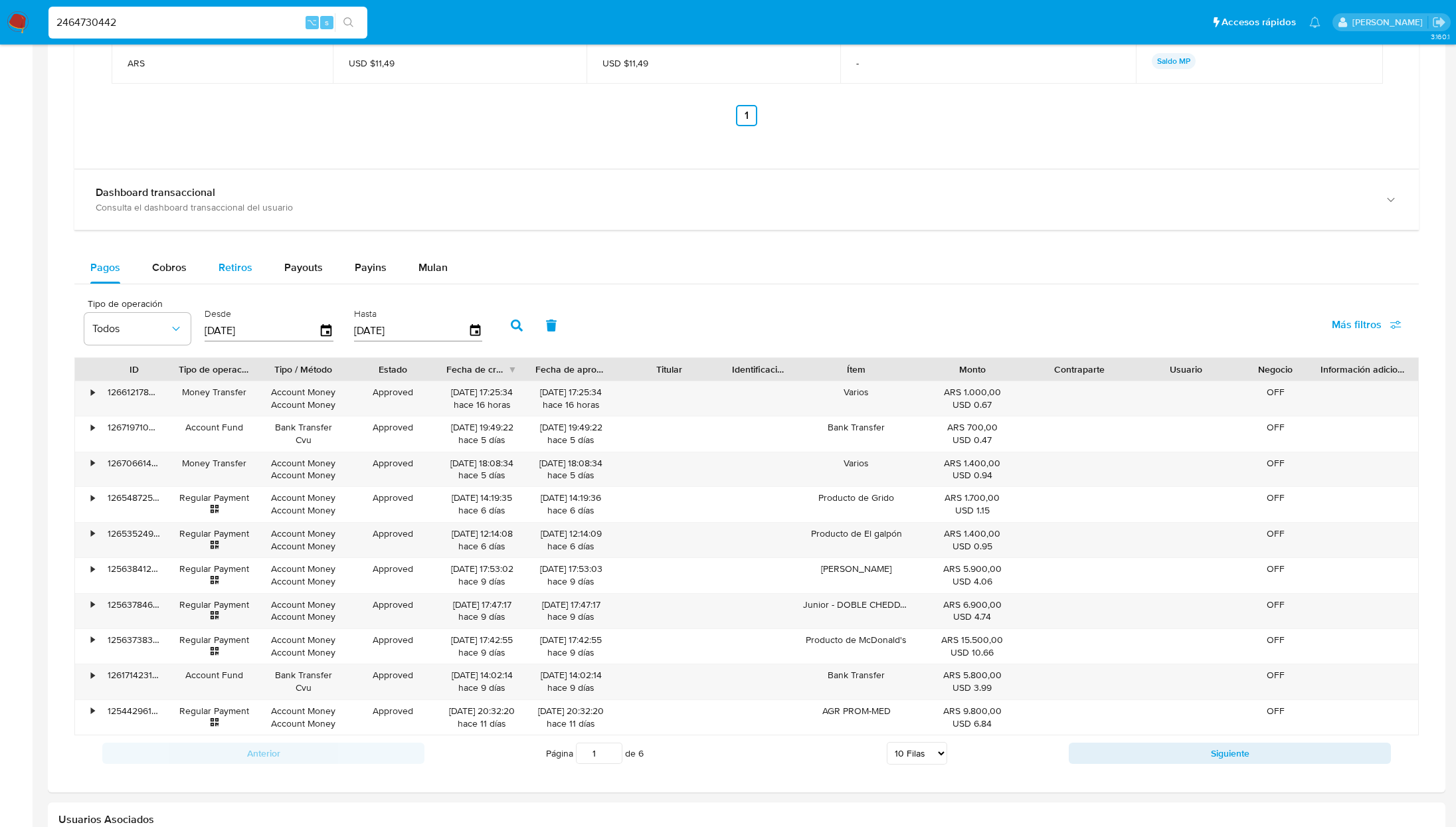
click at [213, 271] on button "Retiros" at bounding box center [235, 268] width 65 height 32
select select "10"
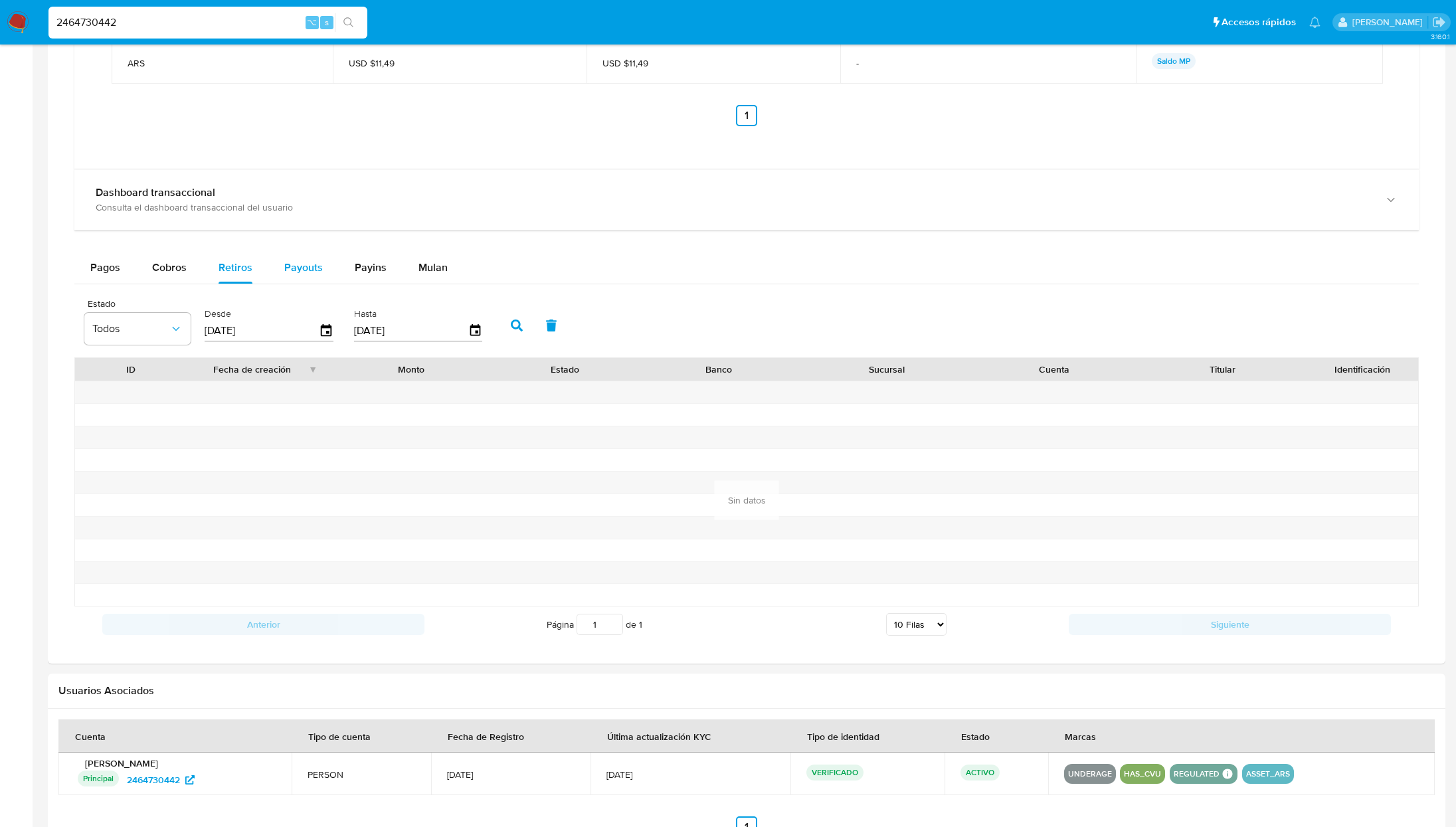
click at [303, 268] on span "Payouts" at bounding box center [304, 267] width 39 height 15
select select "10"
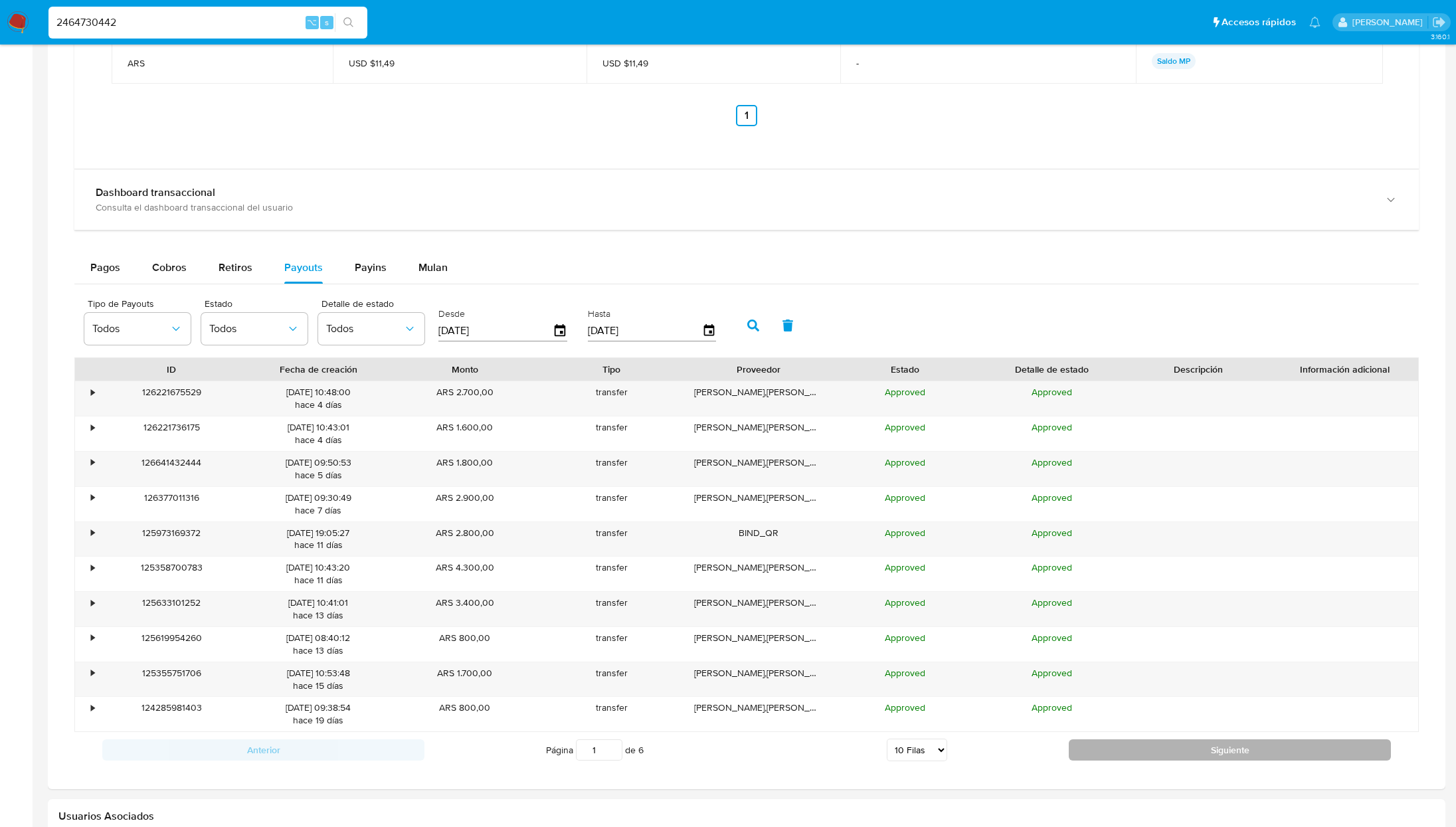
click at [1174, 761] on button "Siguiente" at bounding box center [1230, 750] width 322 height 21
type input "2"
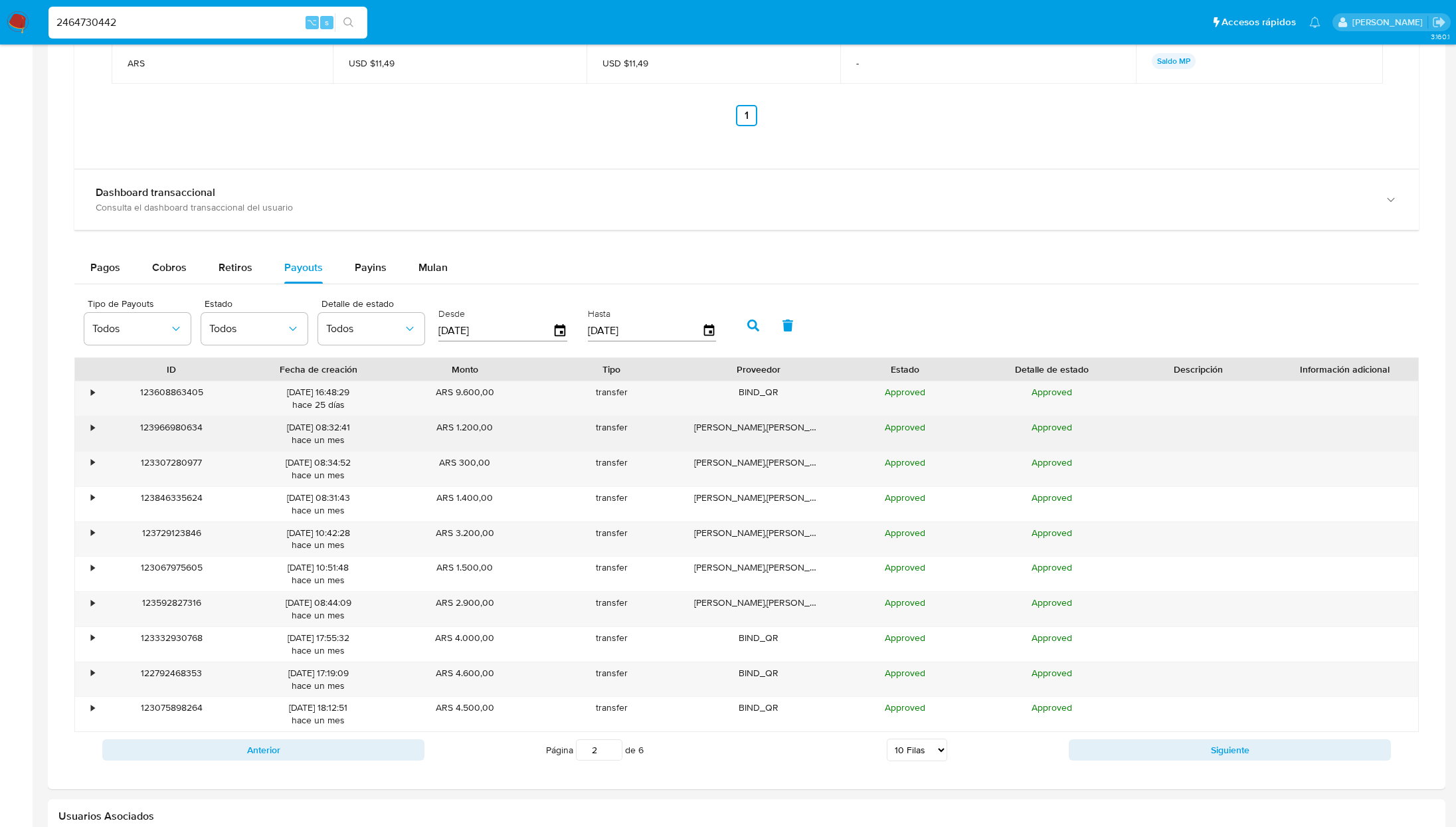
click at [84, 434] on div "•" at bounding box center [86, 433] width 24 height 34
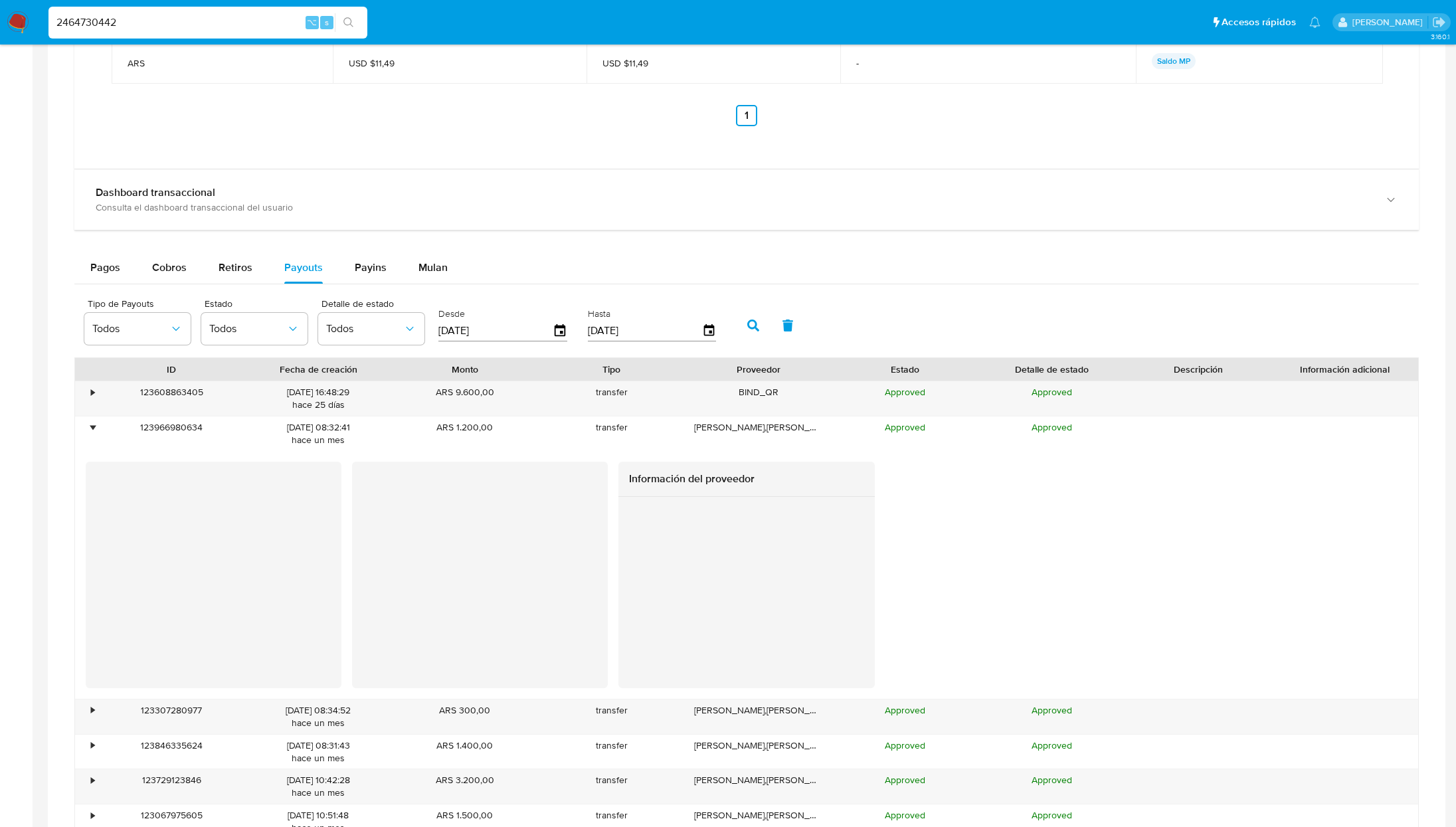
scroll to position [0, 0]
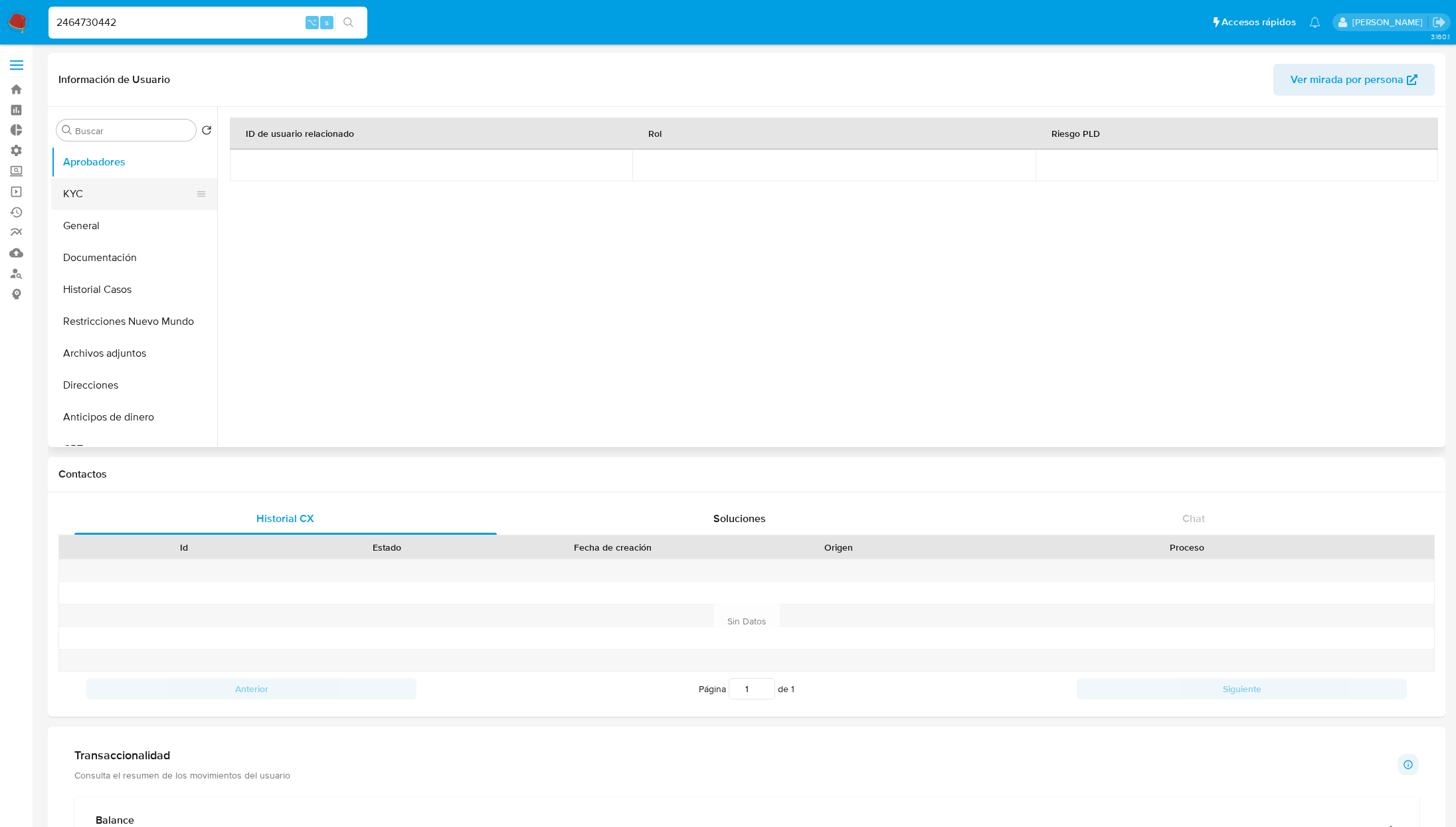
click at [60, 186] on button "KYC" at bounding box center [128, 194] width 155 height 32
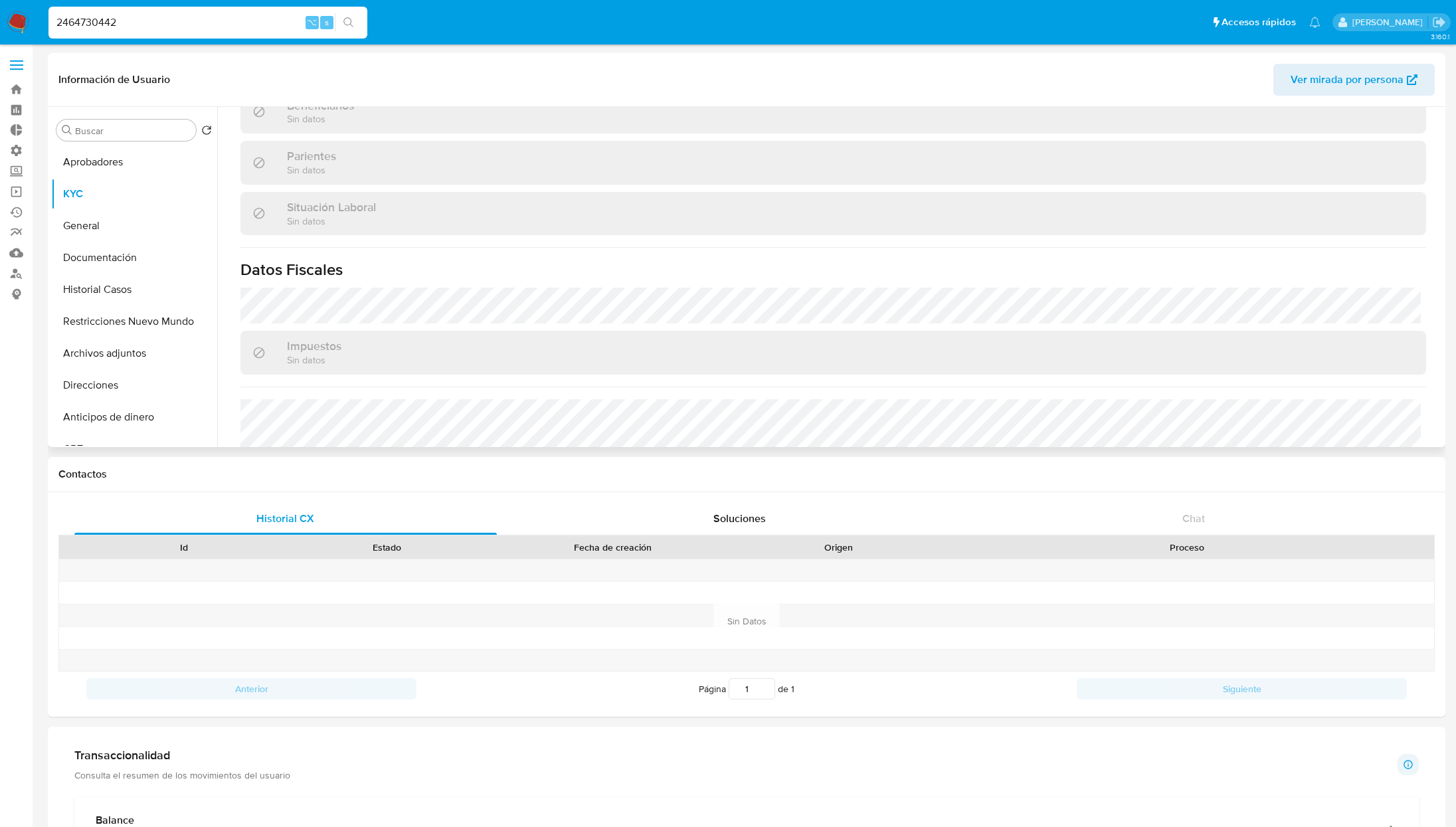
scroll to position [667, 0]
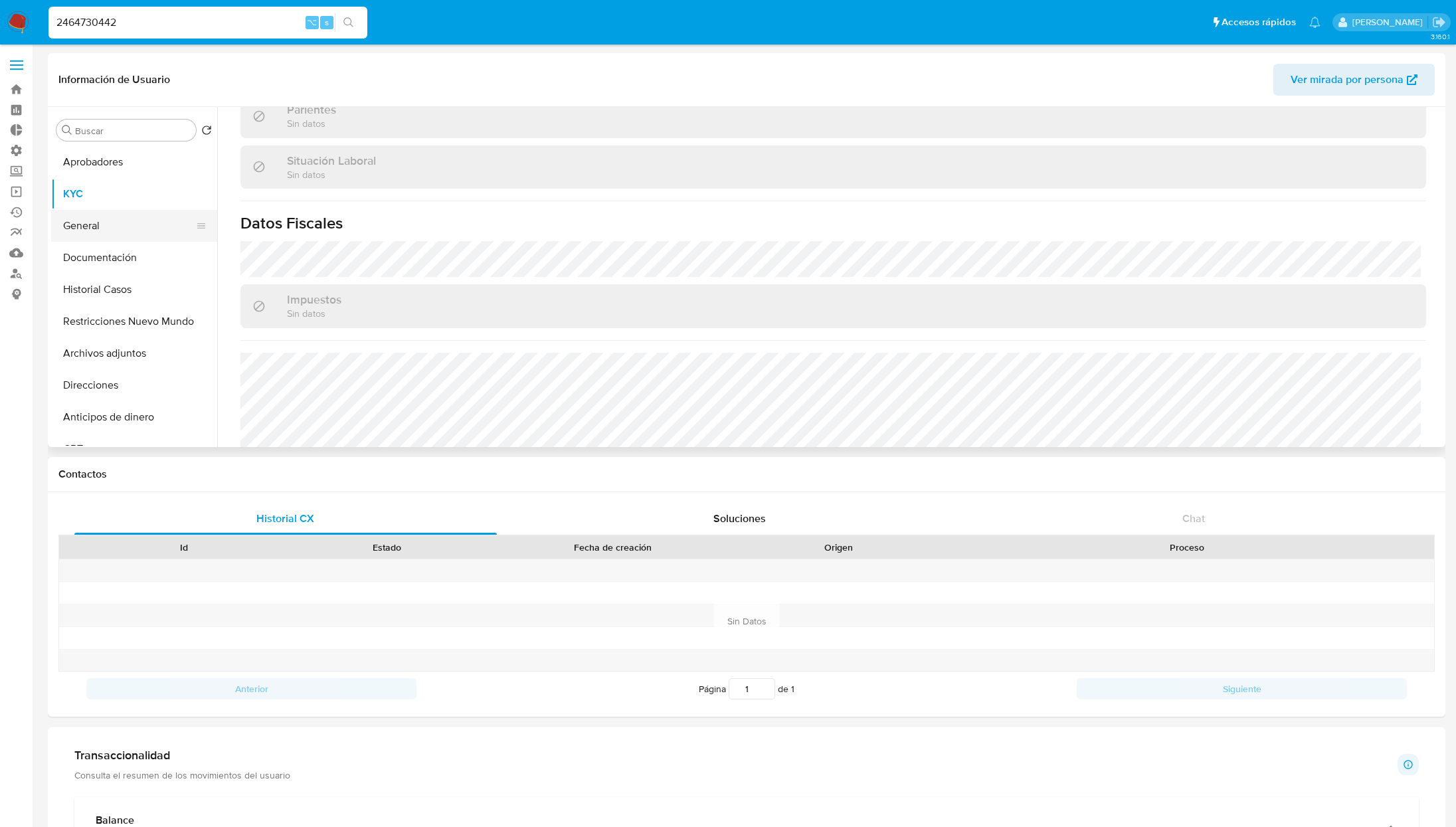
click at [93, 237] on button "General" at bounding box center [128, 226] width 155 height 32
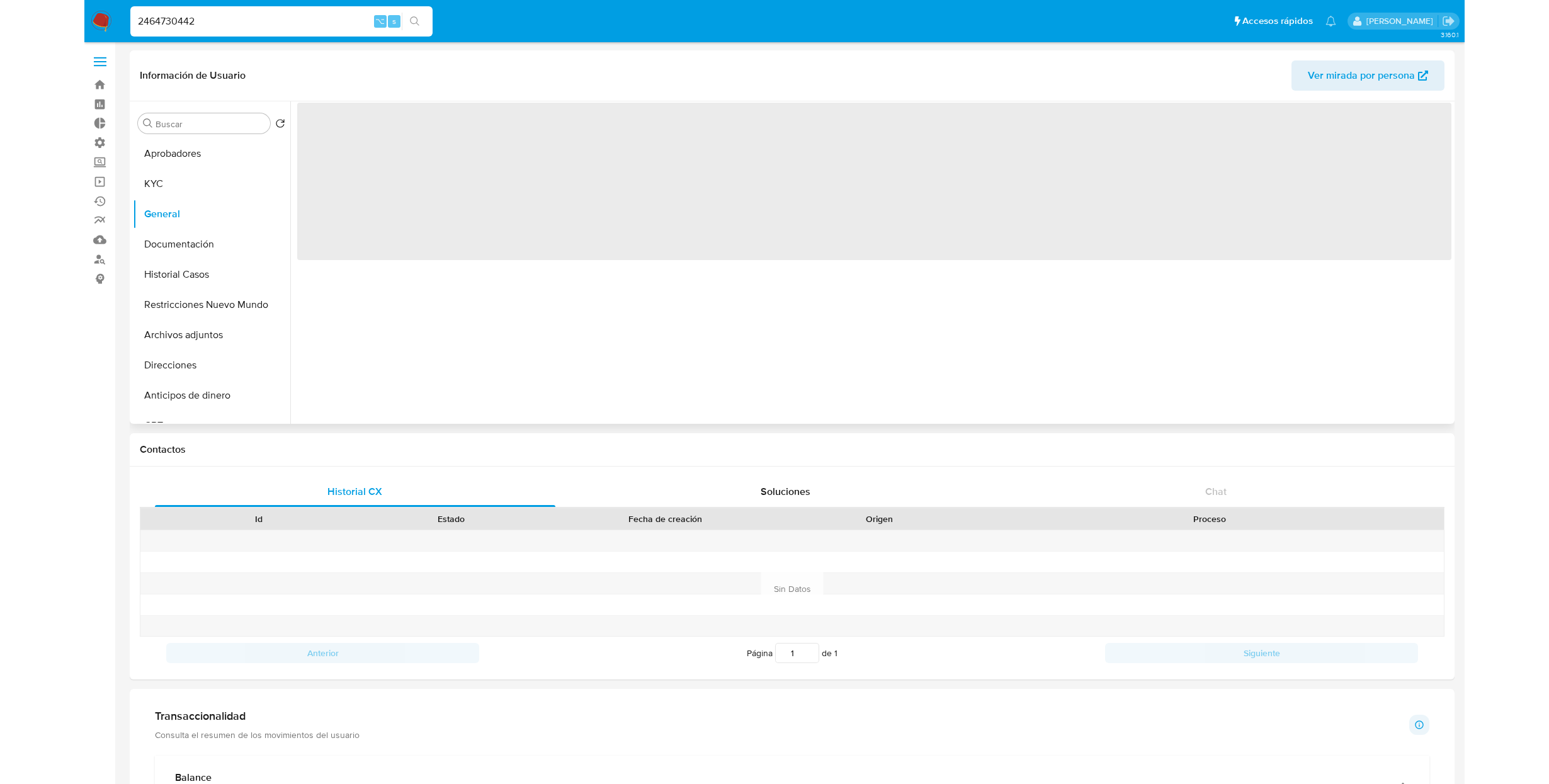
scroll to position [0, 0]
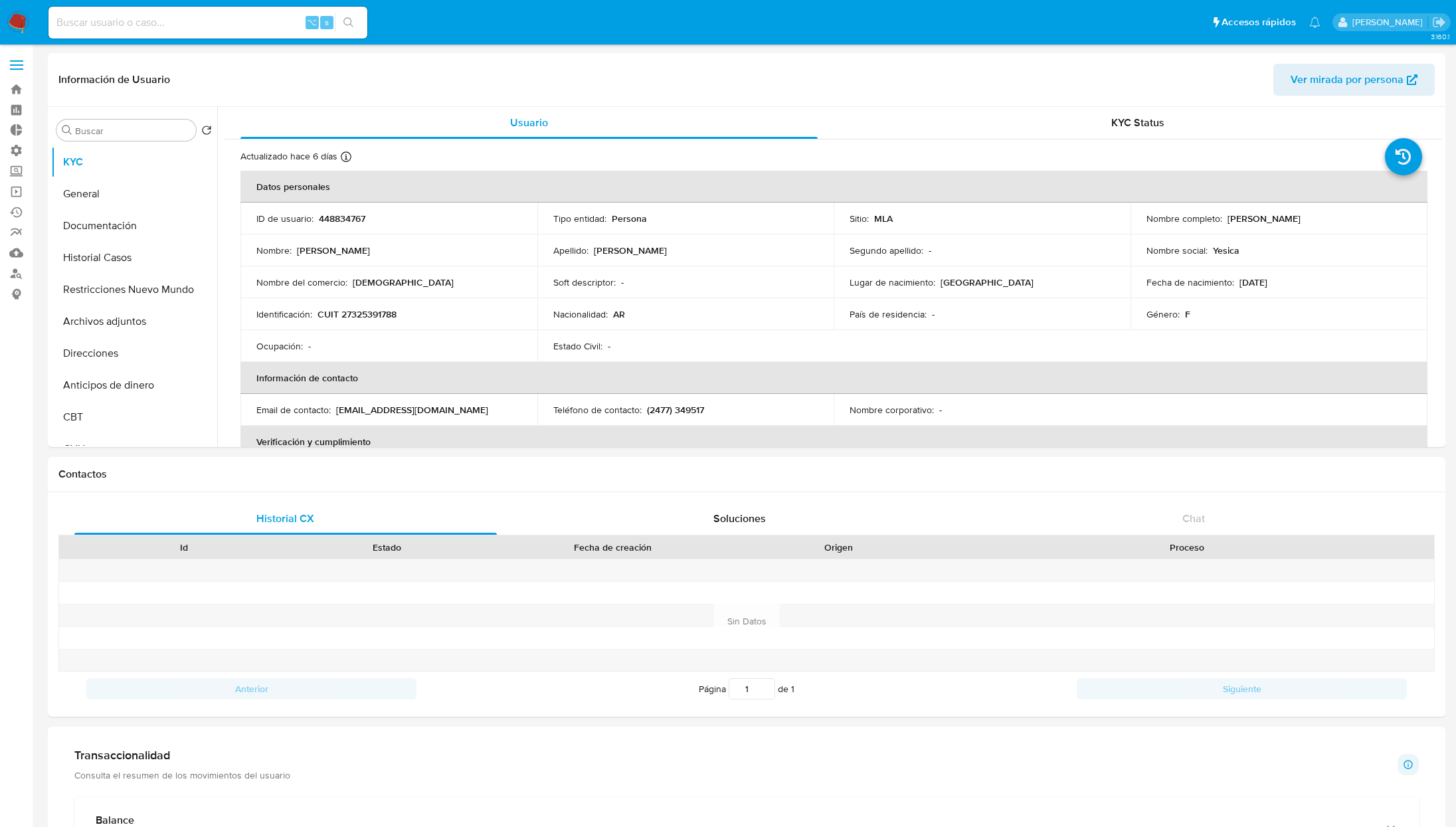
select select "10"
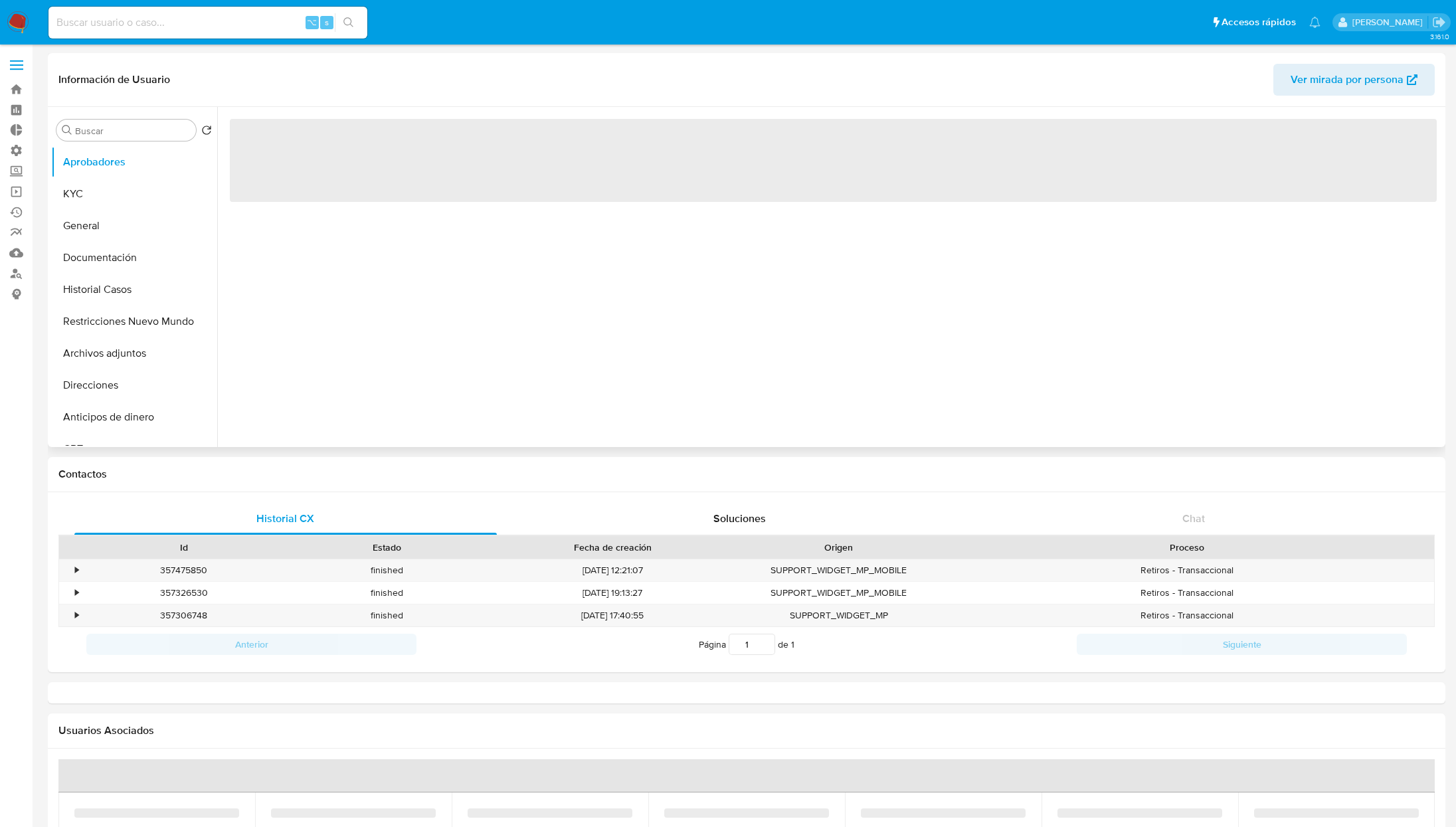
select select "10"
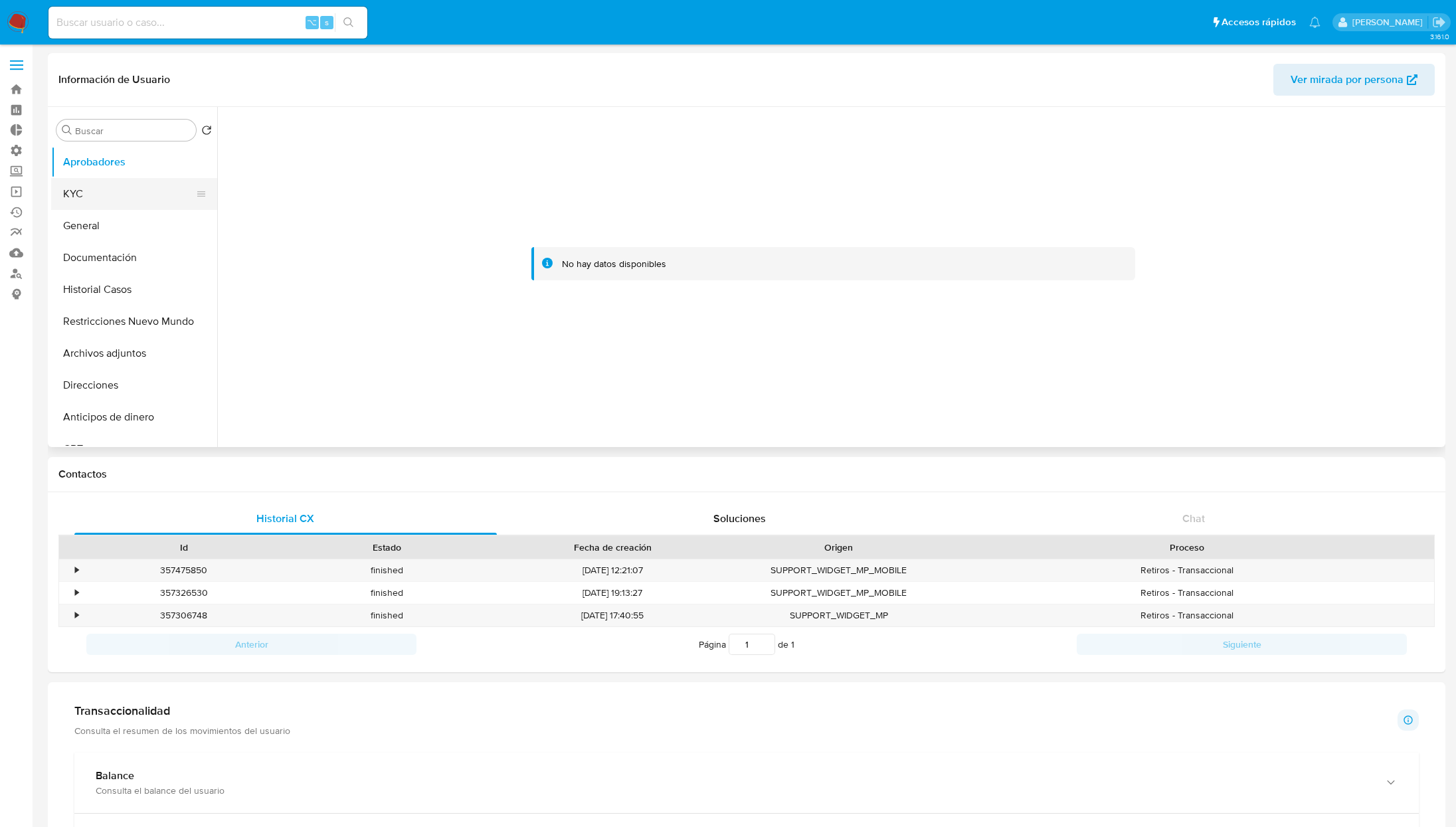
click at [75, 188] on button "KYC" at bounding box center [128, 194] width 155 height 32
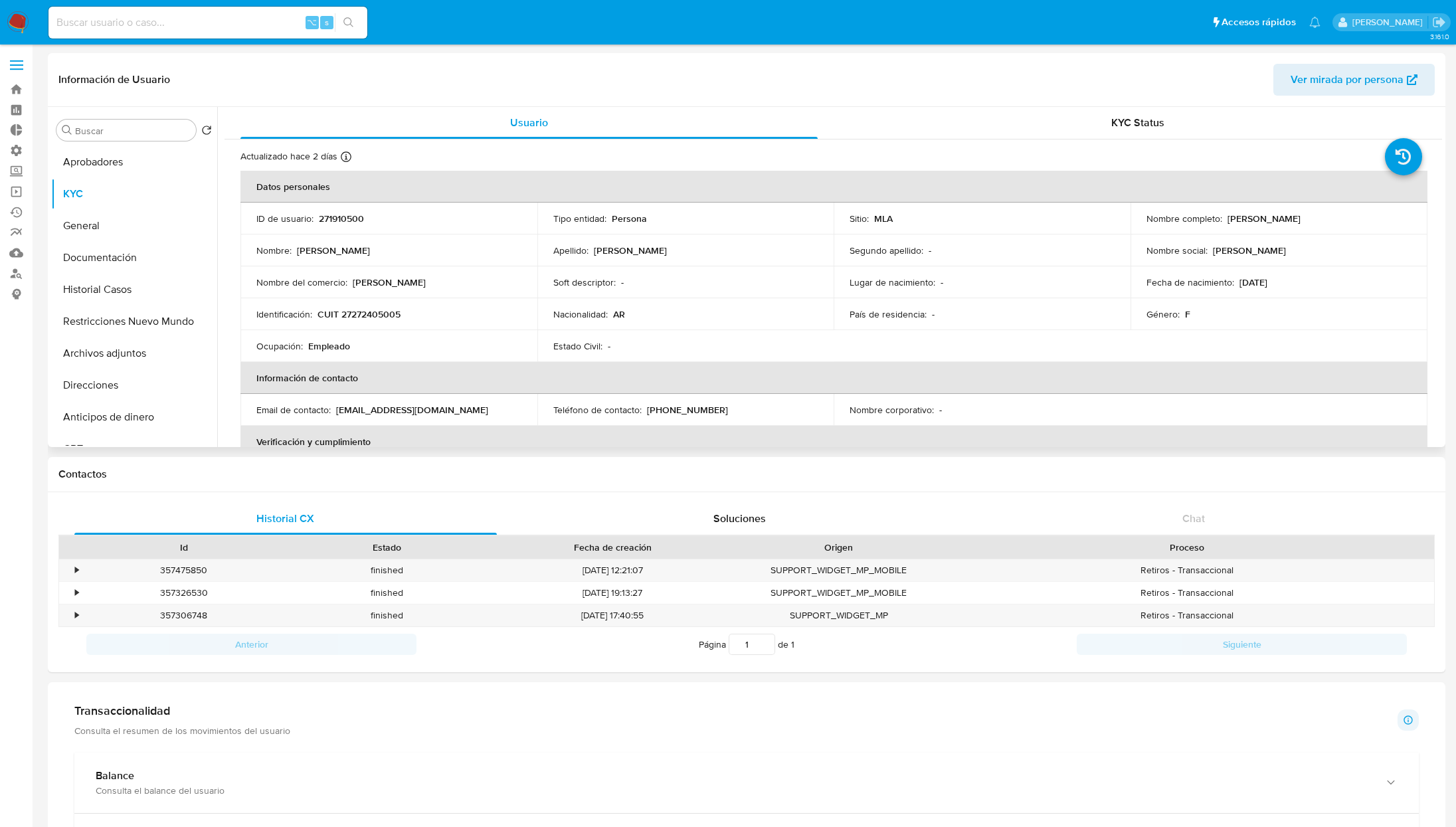
drag, startPoint x: 1230, startPoint y: 219, endPoint x: 1404, endPoint y: 217, distance: 174.0
click at [1404, 217] on div "Nombre completo : [PERSON_NAME]" at bounding box center [1280, 218] width 265 height 12
copy p "[PERSON_NAME]"
click at [386, 308] on p "CUIT 27272405005" at bounding box center [359, 314] width 83 height 12
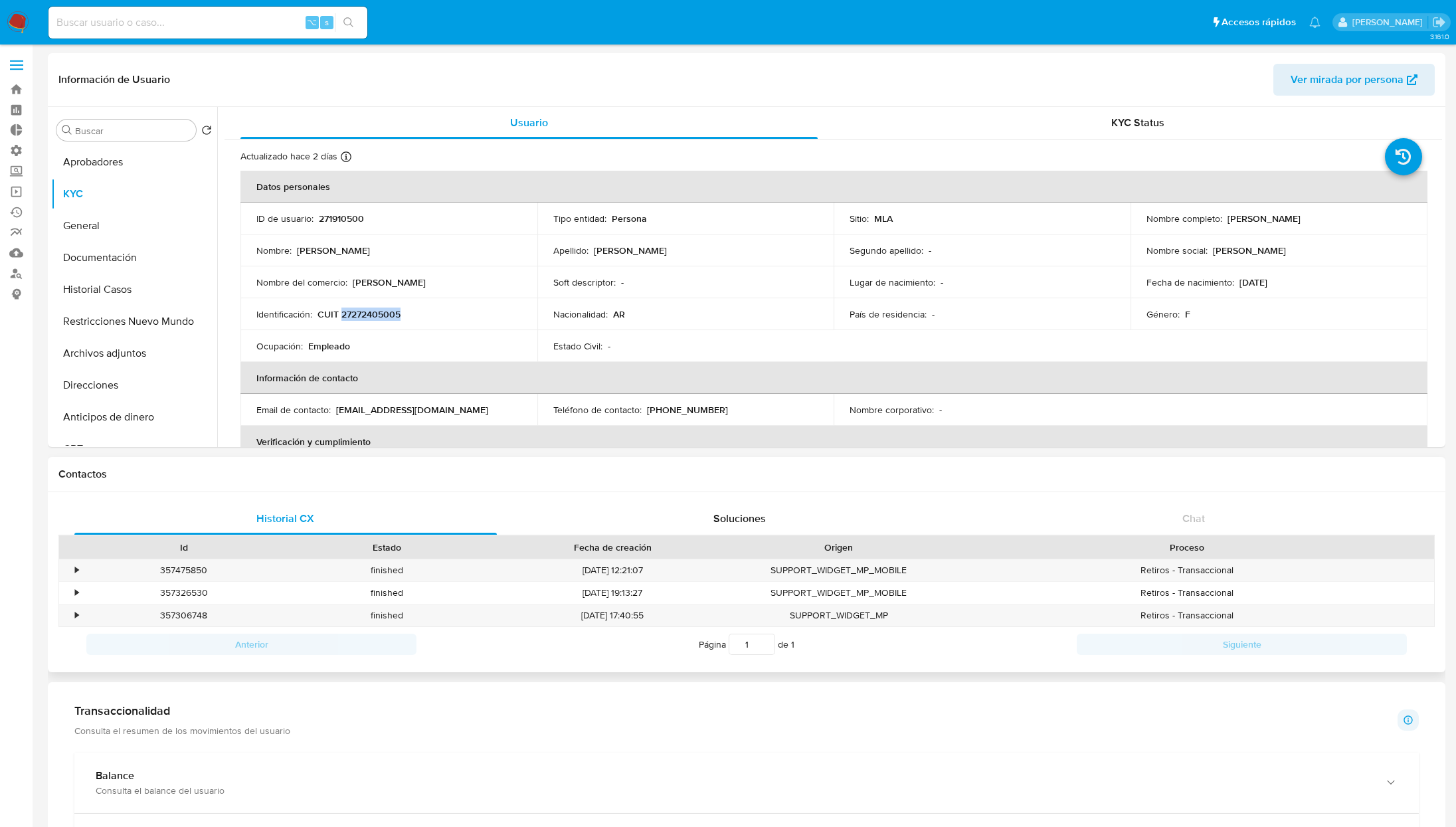
copy p "27272405005"
click at [109, 297] on button "Historial Casos" at bounding box center [128, 290] width 155 height 32
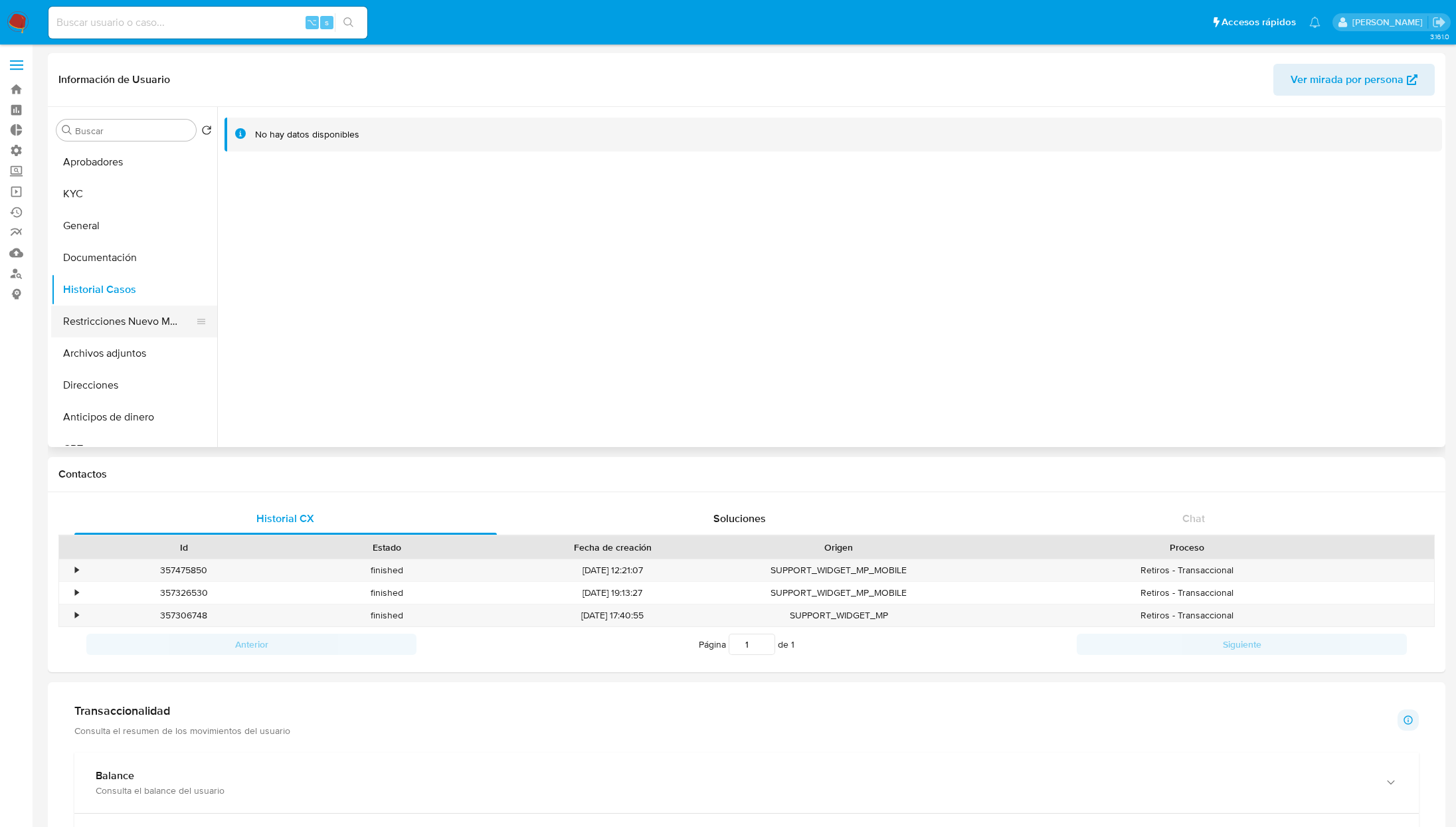
click at [69, 320] on button "Restricciones Nuevo Mundo" at bounding box center [128, 322] width 155 height 32
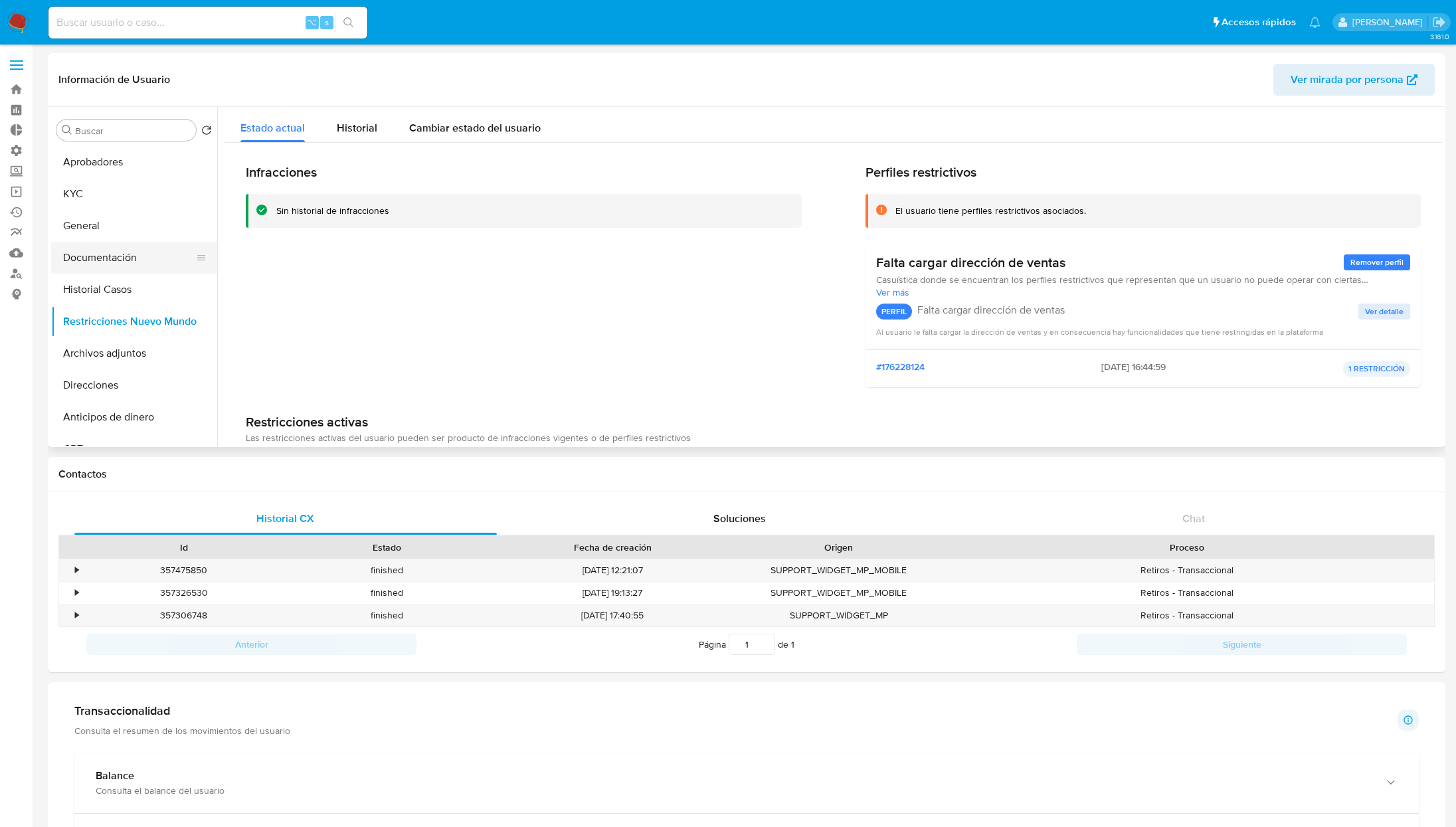
click at [86, 264] on button "Documentación" at bounding box center [128, 258] width 155 height 32
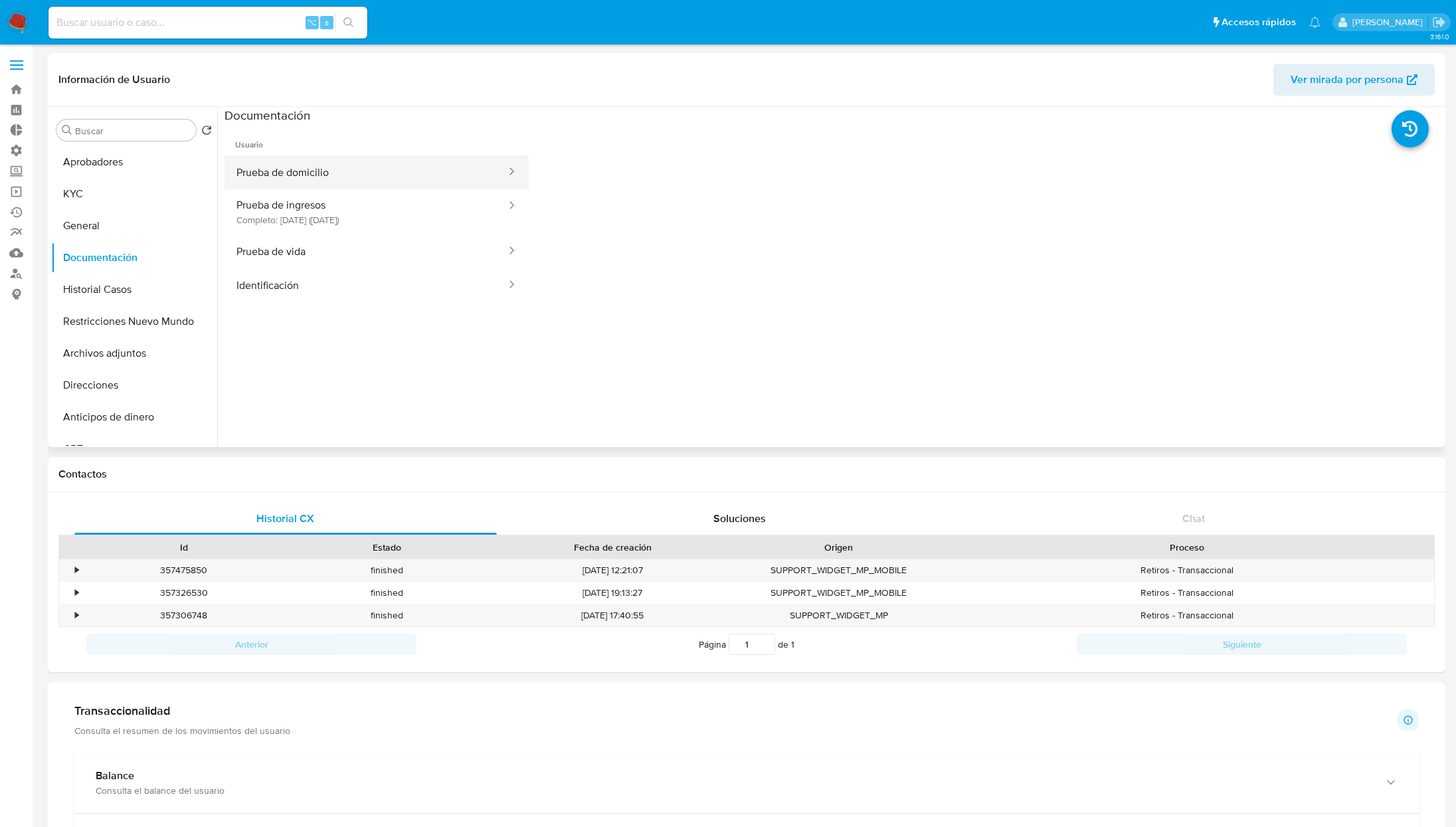
click at [298, 181] on button "Prueba de domicilio" at bounding box center [365, 172] width 283 height 34
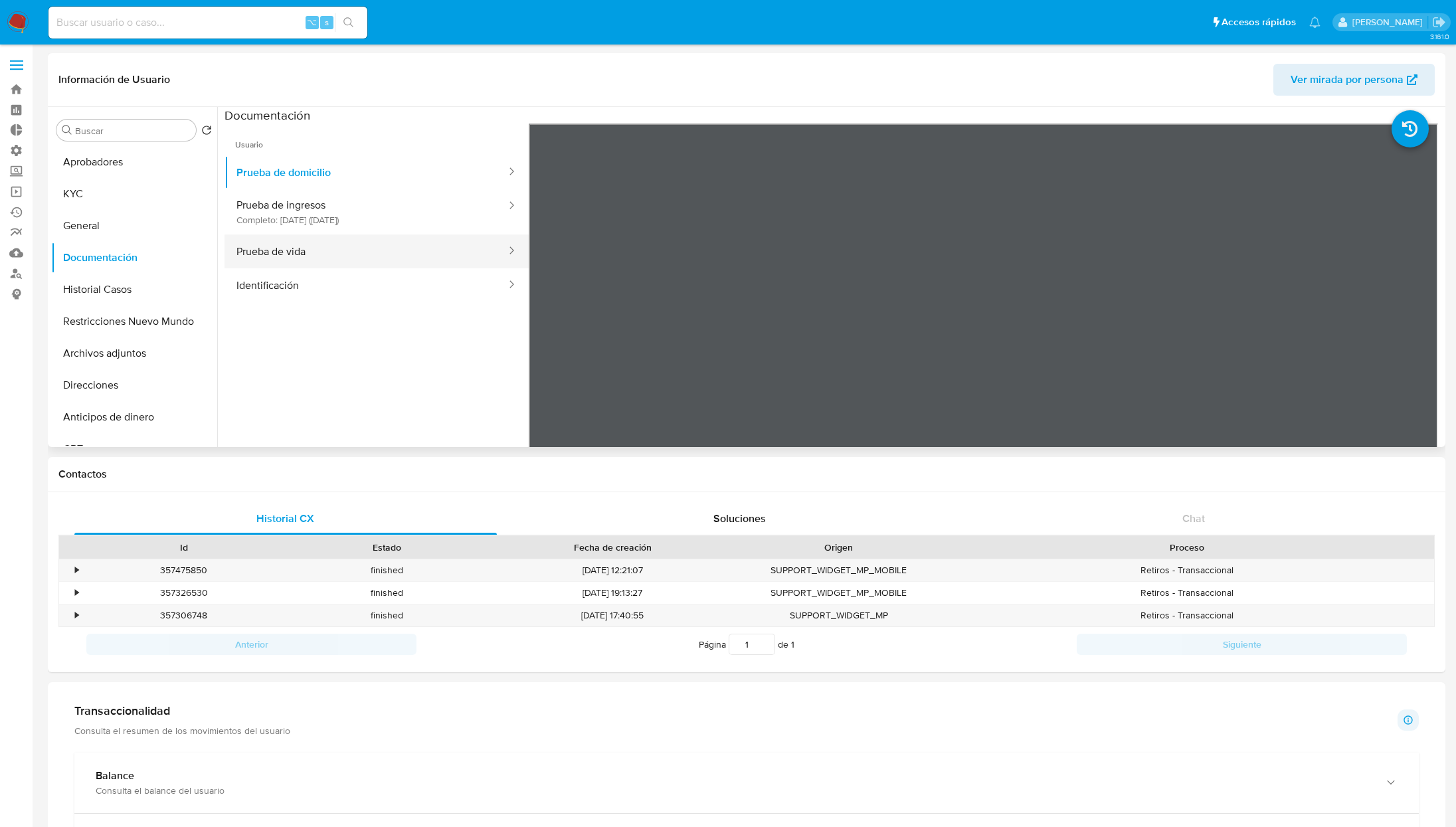
click at [291, 259] on button "Prueba de vida" at bounding box center [365, 251] width 283 height 34
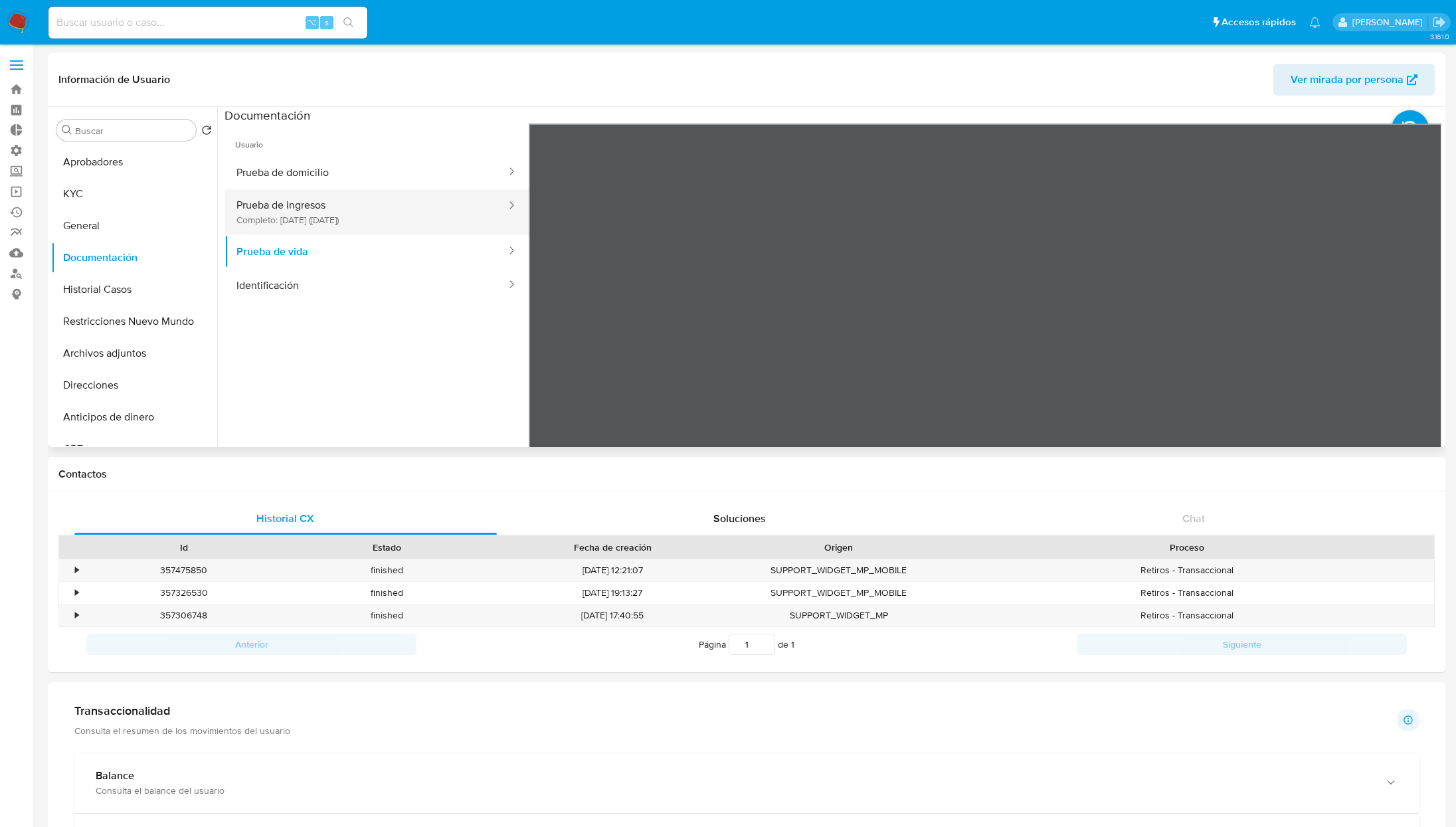
click at [312, 220] on button "Prueba de ingresos Completo: [DATE] ([DATE])" at bounding box center [365, 212] width 283 height 45
